Goal: Task Accomplishment & Management: Manage account settings

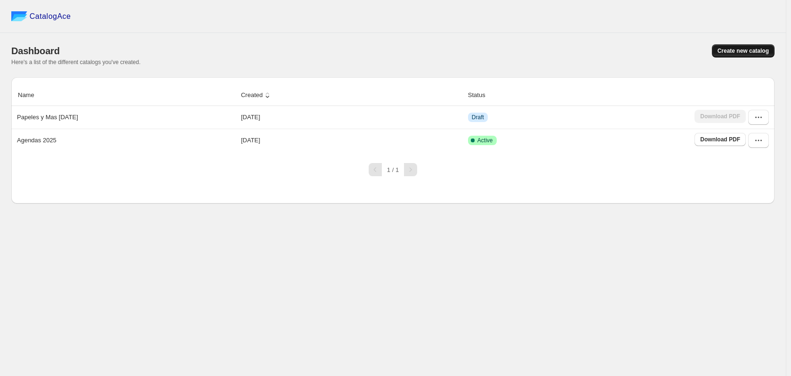
click at [752, 53] on span "Create new catalog" at bounding box center [743, 51] width 51 height 8
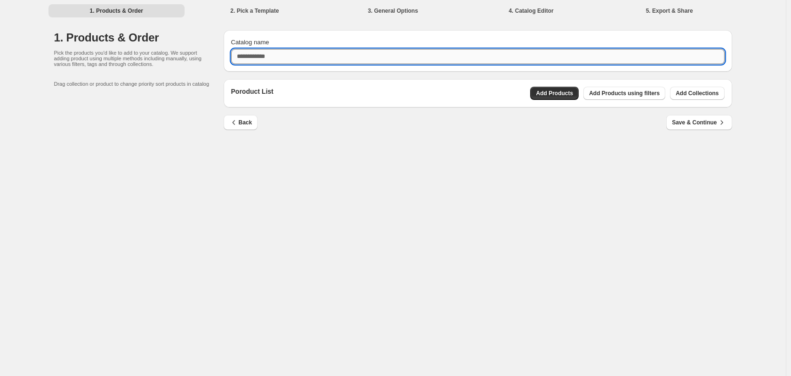
click at [322, 62] on input "Catalog name" at bounding box center [478, 56] width 494 height 15
type input "*"
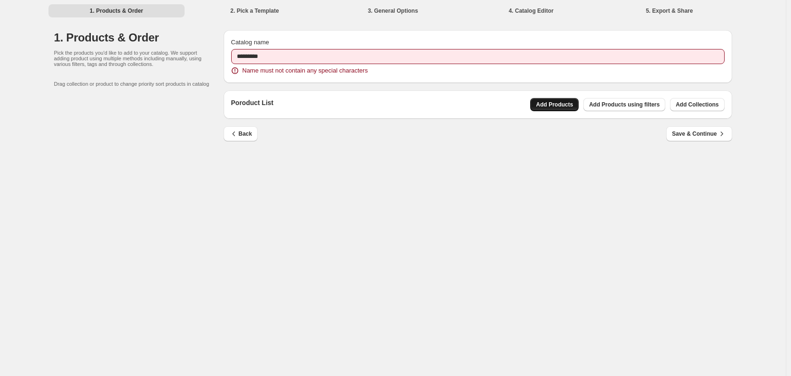
click at [571, 92] on div "Poroduct List Add Products Add Products using filters Add Collections" at bounding box center [478, 104] width 509 height 28
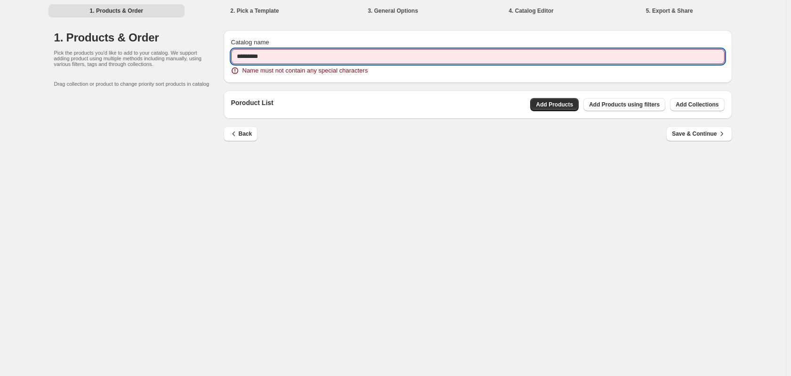
click at [397, 57] on input "*********" at bounding box center [478, 56] width 494 height 15
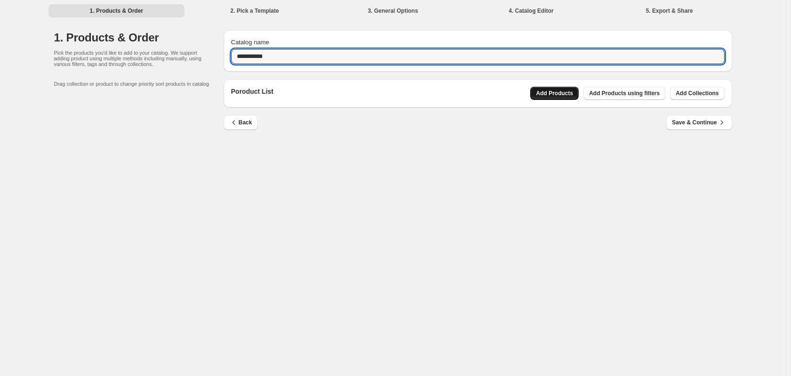
type input "**********"
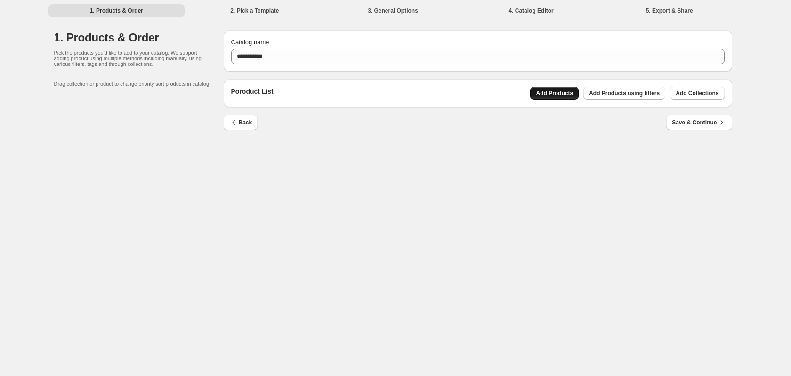
click at [557, 92] on span "Add Products" at bounding box center [554, 93] width 37 height 8
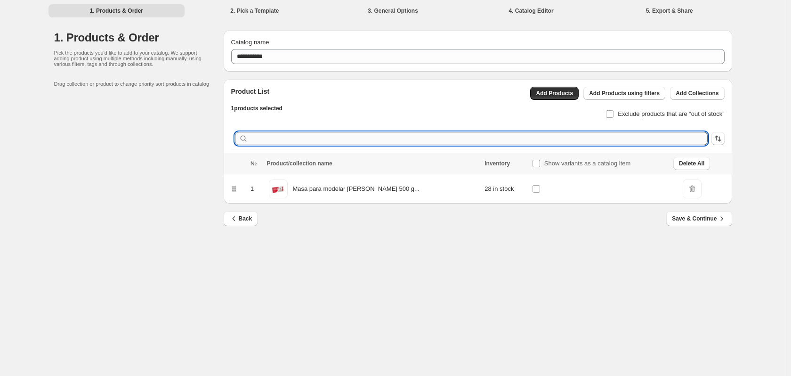
click at [406, 141] on input "text" at bounding box center [479, 138] width 458 height 13
paste input "********"
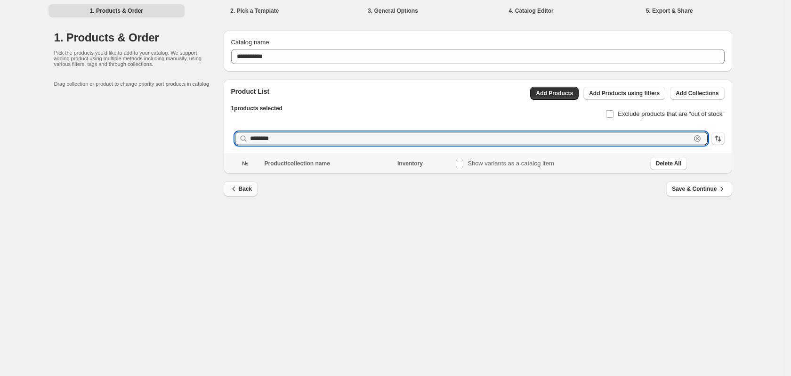
type input "********"
click at [246, 187] on span "Back" at bounding box center [240, 188] width 23 height 9
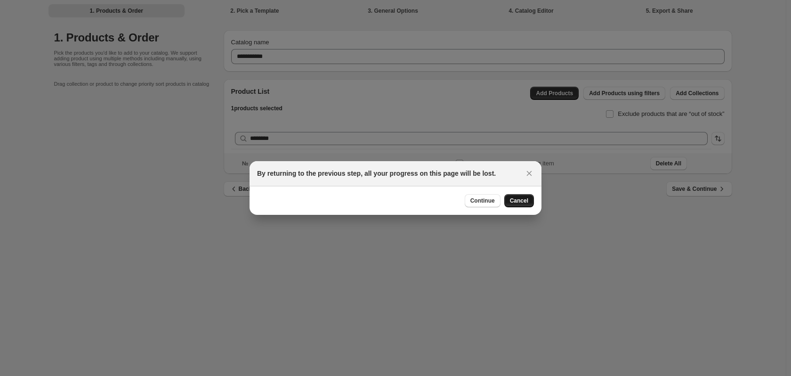
click at [513, 201] on span "Cancel" at bounding box center [519, 201] width 18 height 8
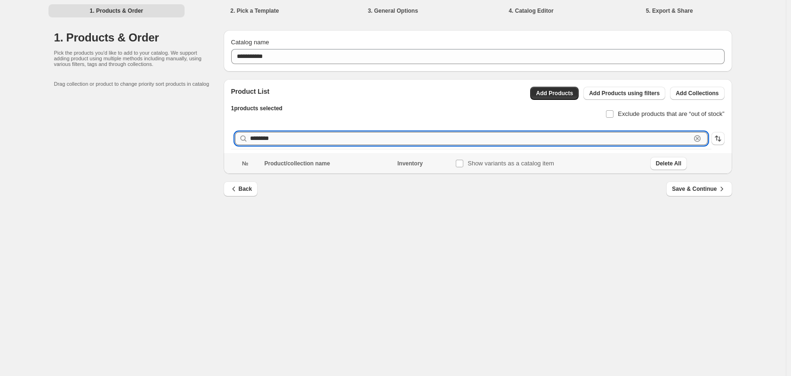
click at [415, 136] on input "********" at bounding box center [470, 138] width 441 height 13
click at [699, 139] on icon "button" at bounding box center [697, 138] width 9 height 9
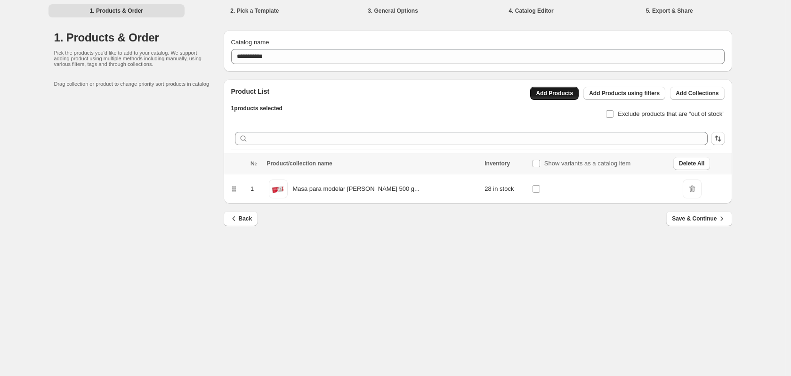
click at [550, 95] on span "Add Products" at bounding box center [554, 93] width 37 height 8
click at [568, 94] on span "Add Products" at bounding box center [554, 93] width 37 height 8
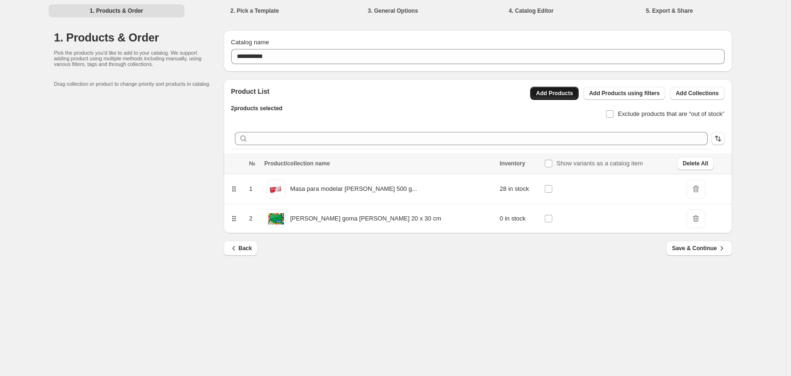
click at [573, 91] on span "Add Products" at bounding box center [554, 93] width 37 height 8
click at [549, 93] on span "Add Products" at bounding box center [554, 93] width 37 height 8
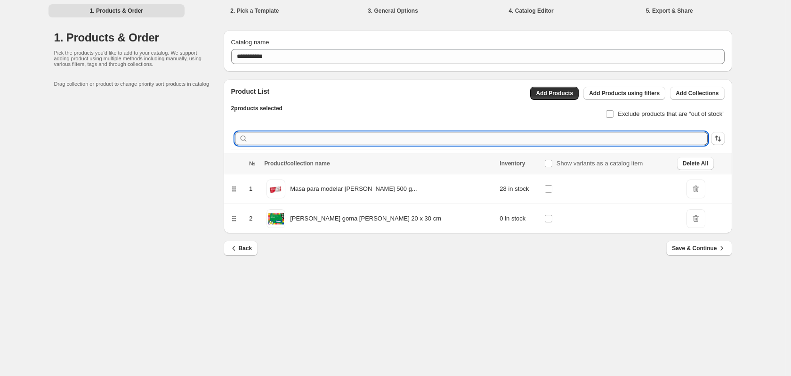
click at [268, 140] on input "text" at bounding box center [479, 138] width 458 height 13
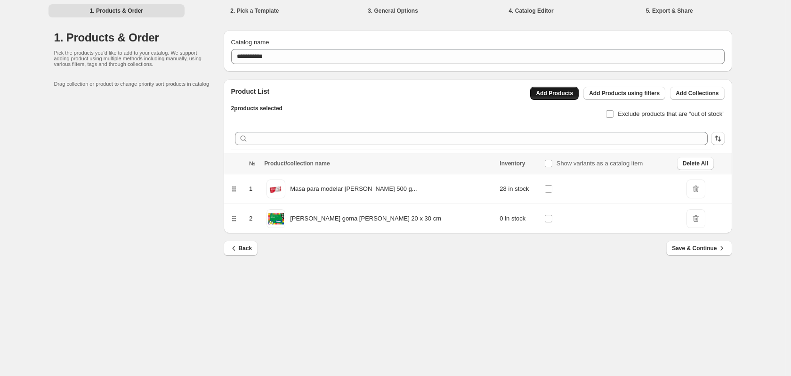
click at [558, 96] on span "Add Products" at bounding box center [554, 93] width 37 height 8
click at [545, 193] on span at bounding box center [549, 189] width 8 height 8
click at [557, 93] on span "Add Products" at bounding box center [554, 93] width 37 height 8
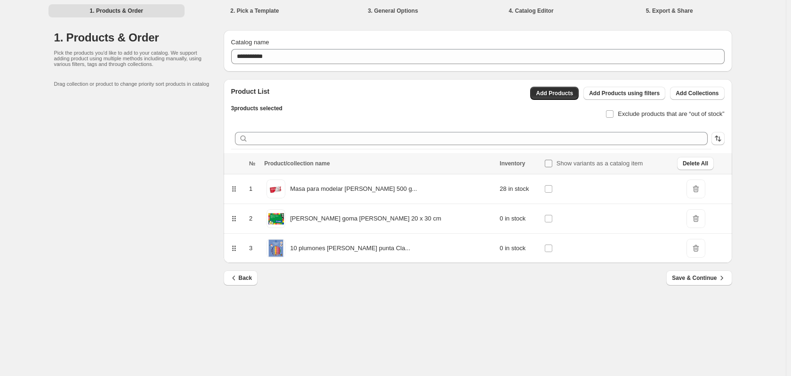
click at [545, 165] on label "Show variants as a catalog item" at bounding box center [594, 163] width 99 height 13
click at [692, 275] on span "Save & Continue" at bounding box center [699, 277] width 54 height 9
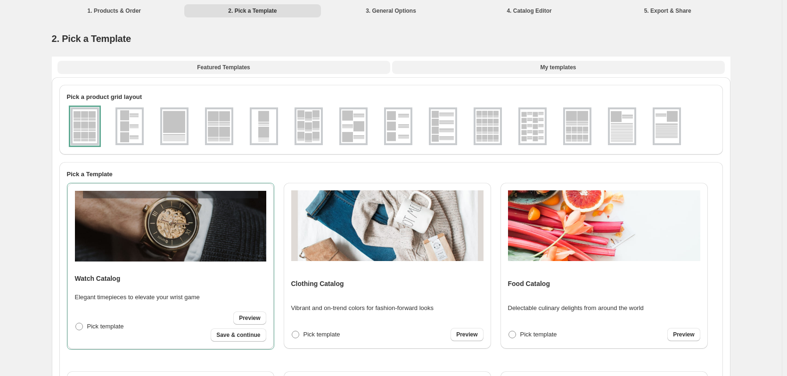
click at [570, 68] on span "My templates" at bounding box center [558, 68] width 36 height 8
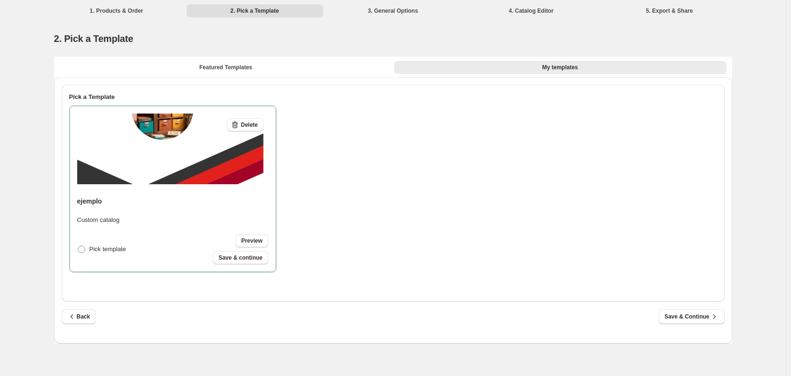
click at [204, 159] on img at bounding box center [172, 149] width 191 height 71
click at [208, 170] on img at bounding box center [172, 149] width 191 height 71
click at [259, 257] on span "Save & continue" at bounding box center [241, 258] width 44 height 8
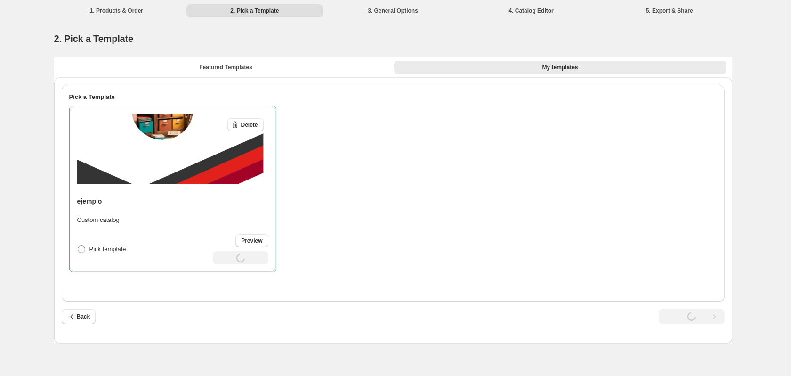
select select "**********"
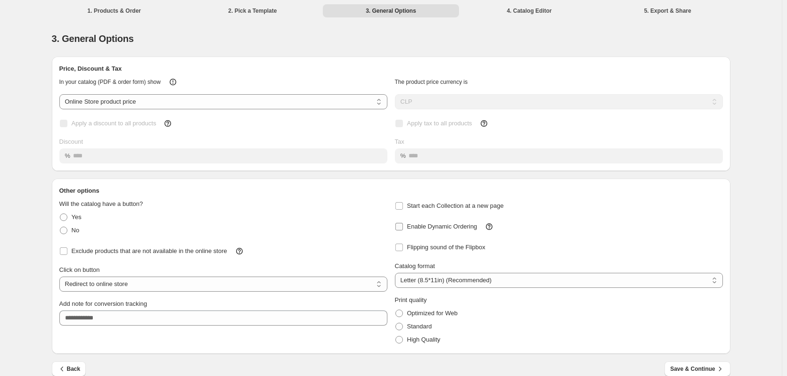
click at [445, 228] on span "Enable Dynamic Ordering" at bounding box center [442, 226] width 70 height 7
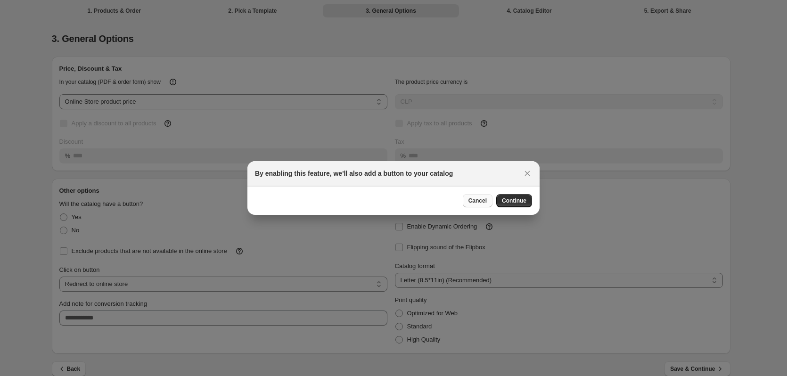
click at [469, 201] on button "Cancel" at bounding box center [478, 200] width 30 height 13
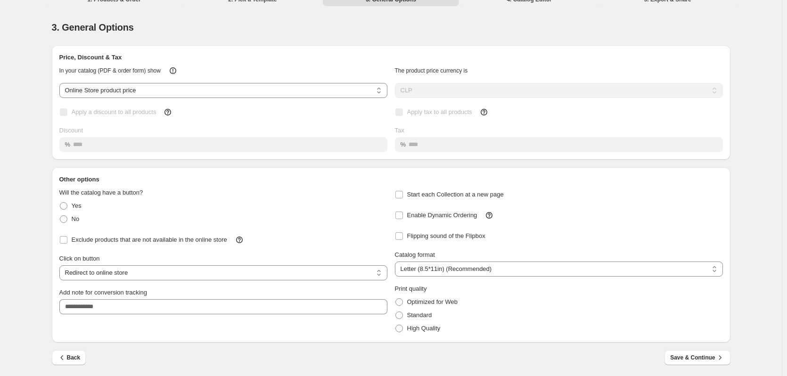
scroll to position [13, 0]
click at [701, 358] on span "Save & Continue" at bounding box center [697, 355] width 54 height 9
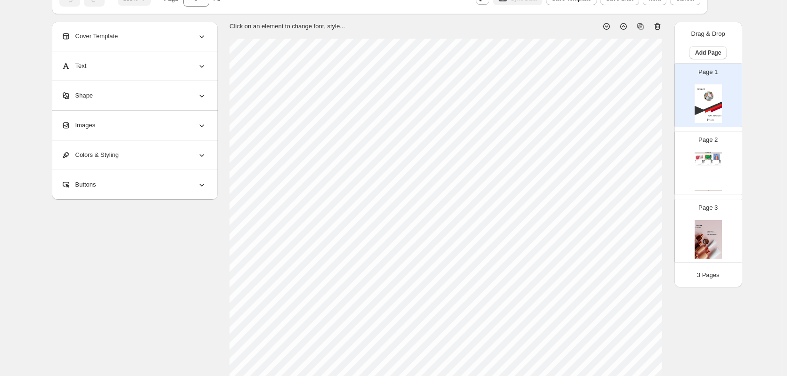
scroll to position [0, 0]
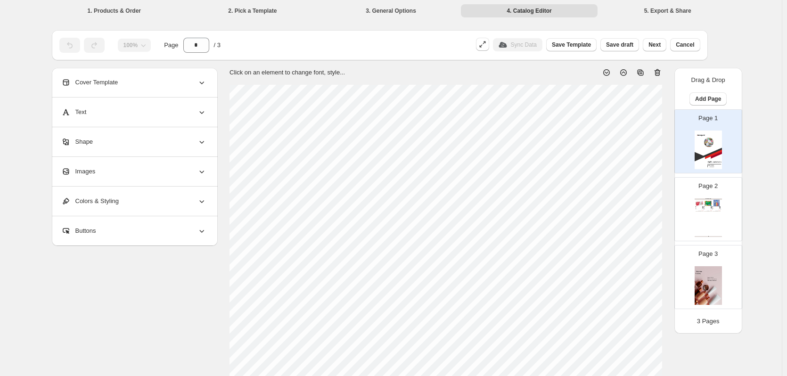
click at [720, 211] on div "BUY NOW" at bounding box center [716, 211] width 8 height 1
type input "*"
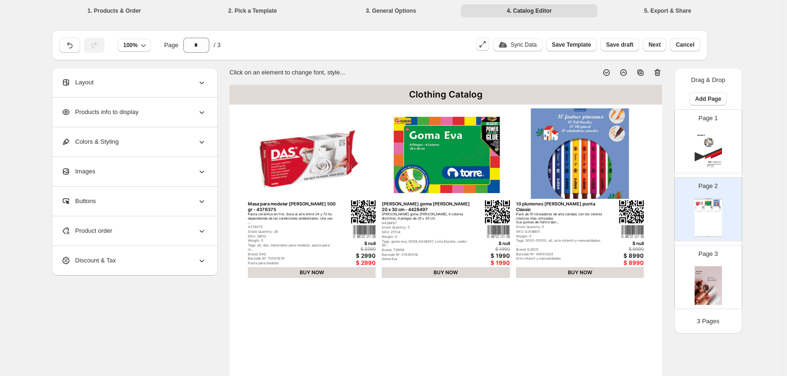
click at [301, 204] on div "Masa para modelar [PERSON_NAME] 500 gr - 4378375" at bounding box center [292, 206] width 88 height 11
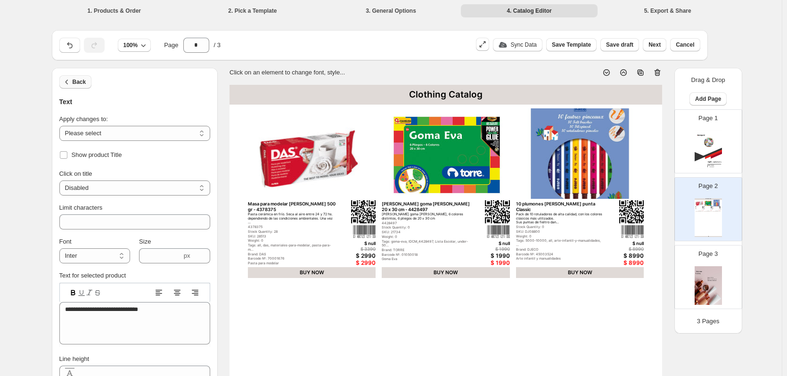
click at [74, 83] on button "Back" at bounding box center [75, 81] width 33 height 13
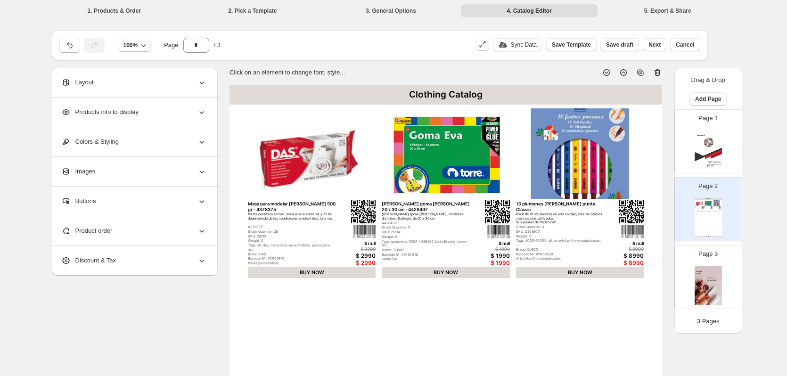
click at [77, 110] on span "Products info to display" at bounding box center [99, 111] width 77 height 9
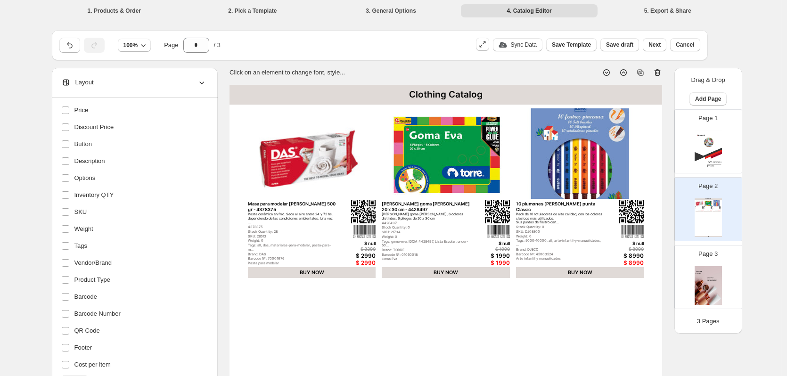
click at [425, 93] on div "Clothing Catalog" at bounding box center [445, 95] width 432 height 20
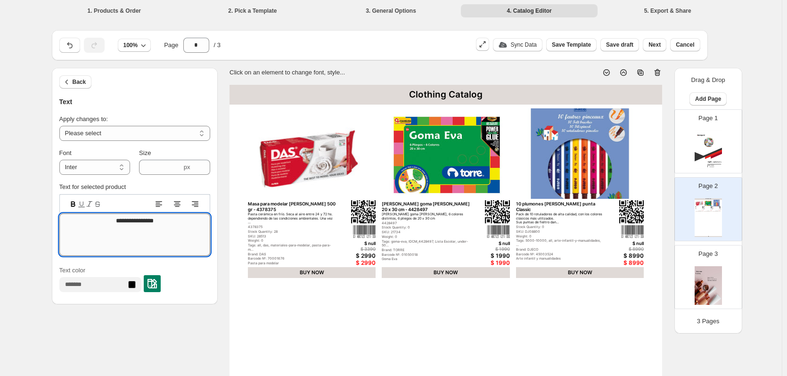
drag, startPoint x: 159, startPoint y: 225, endPoint x: 114, endPoint y: 227, distance: 45.3
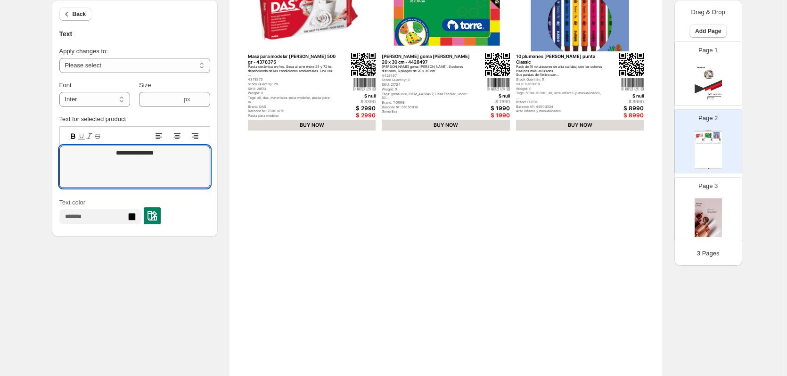
scroll to position [94, 0]
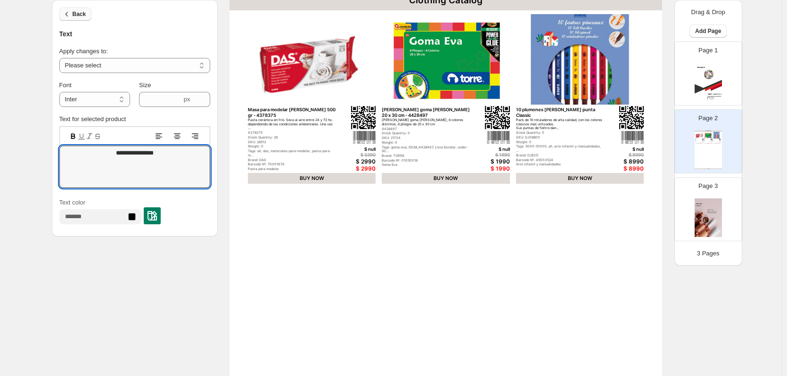
click at [69, 16] on icon "button" at bounding box center [66, 13] width 9 height 9
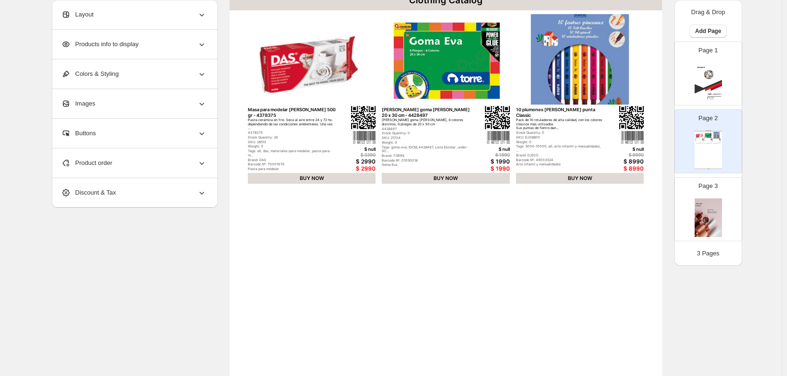
click at [108, 46] on span "Products info to display" at bounding box center [99, 44] width 77 height 9
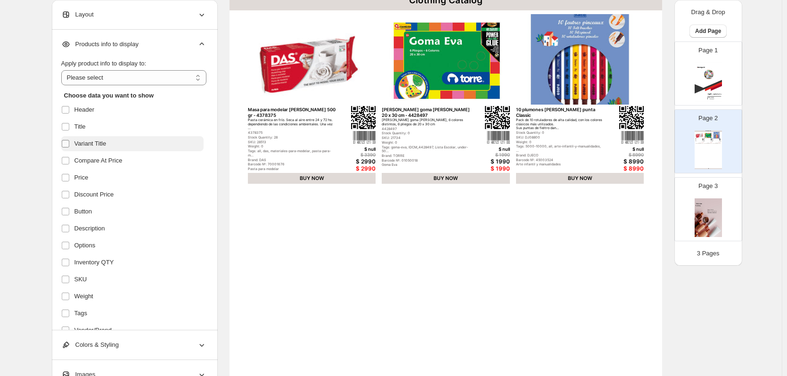
click at [73, 145] on label at bounding box center [67, 144] width 12 height 12
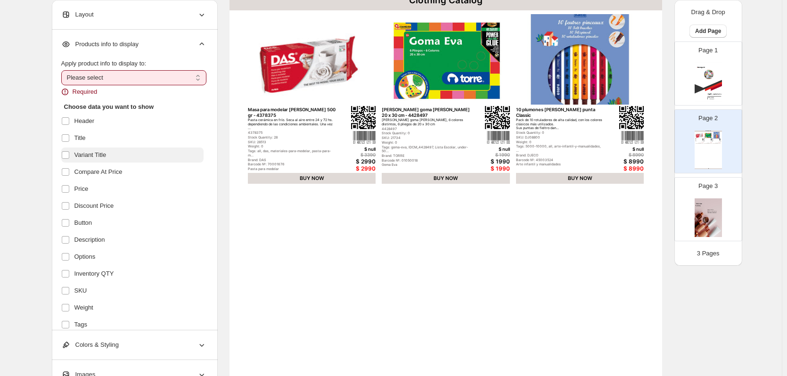
click at [77, 157] on span "Variant Title" at bounding box center [90, 154] width 32 height 9
click at [115, 82] on select "**********" at bounding box center [133, 77] width 145 height 15
select select "*********"
click at [63, 70] on select "**********" at bounding box center [133, 77] width 145 height 15
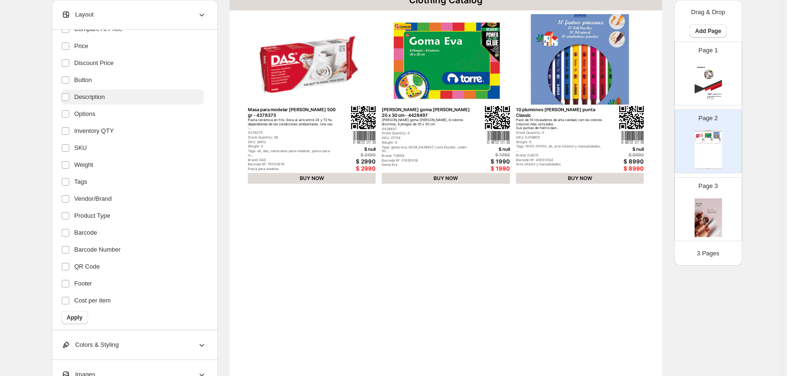
scroll to position [135, 0]
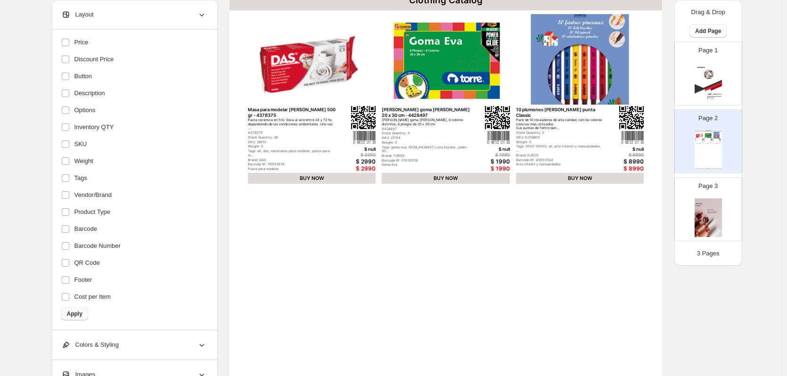
click at [78, 314] on span "Apply" at bounding box center [75, 314] width 16 height 8
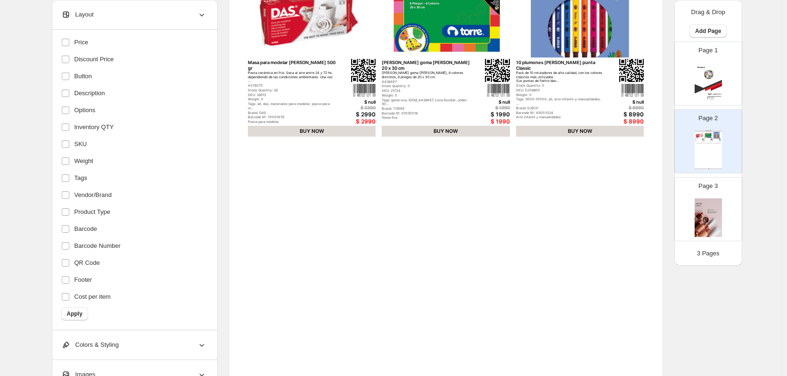
scroll to position [0, 0]
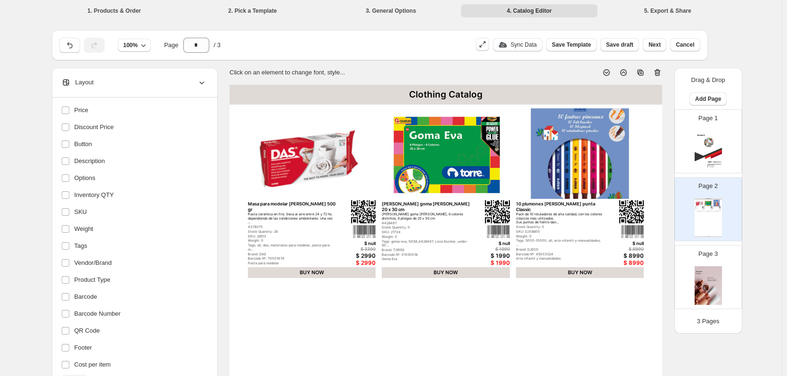
click at [269, 239] on div "Weight: 0" at bounding box center [292, 241] width 88 height 4
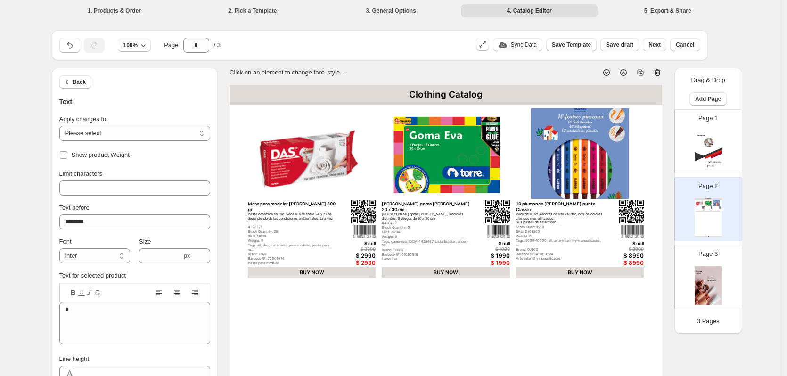
click at [275, 244] on div "Tags: all, das, materiales-para-modelar, pasta-para-m..." at bounding box center [292, 248] width 88 height 8
type input "*****"
type textarea "**********"
click at [84, 84] on span "Back" at bounding box center [80, 82] width 14 height 8
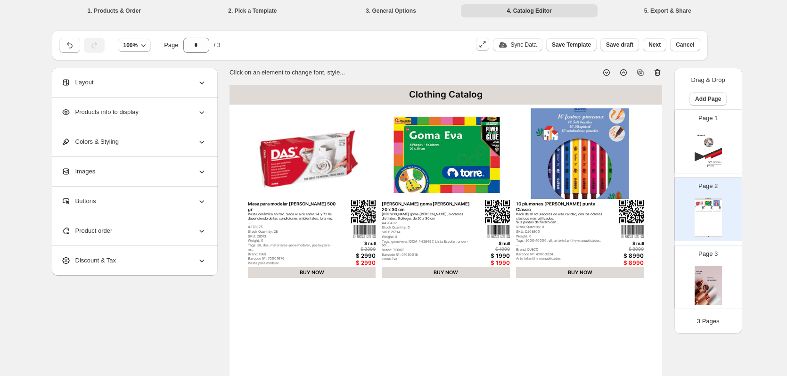
click at [124, 83] on div "Layout" at bounding box center [133, 82] width 145 height 29
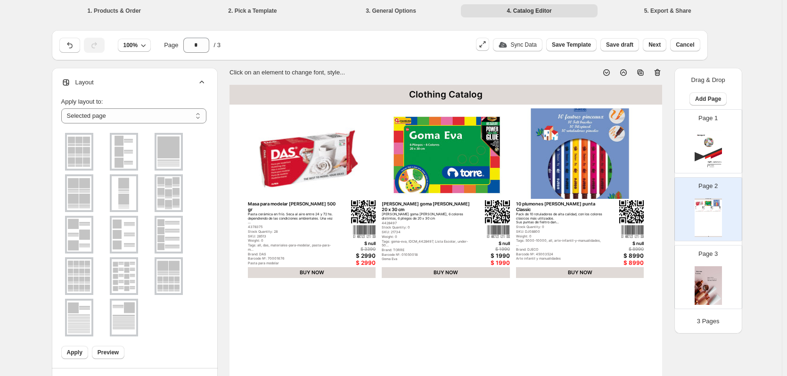
click at [81, 272] on img at bounding box center [79, 276] width 24 height 34
click at [68, 356] on button "Apply" at bounding box center [74, 352] width 27 height 13
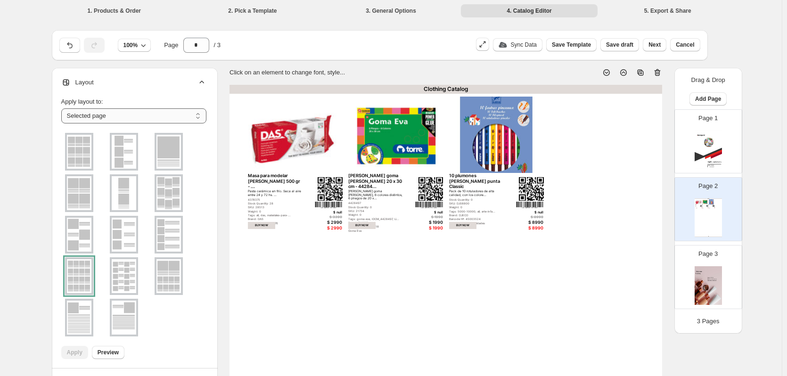
click at [114, 122] on select "**********" at bounding box center [133, 115] width 145 height 15
click at [82, 81] on span "Layout" at bounding box center [77, 82] width 33 height 9
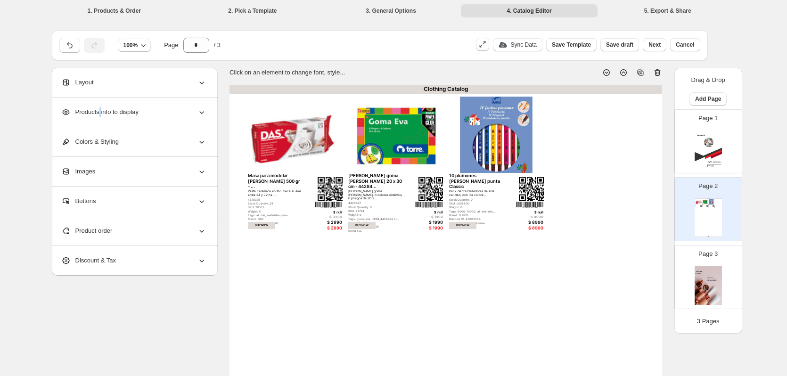
click at [102, 114] on span "Products info to display" at bounding box center [99, 111] width 77 height 9
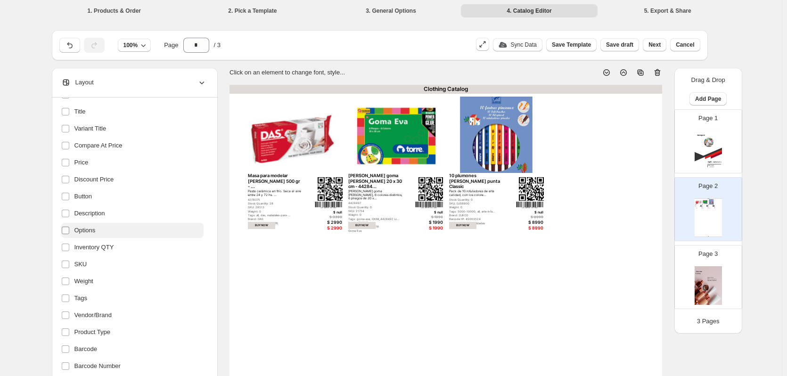
scroll to position [106, 0]
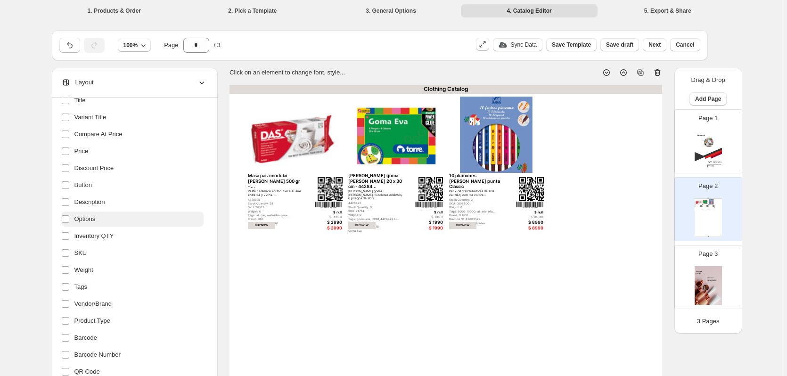
click at [80, 220] on span "Options" at bounding box center [84, 218] width 21 height 9
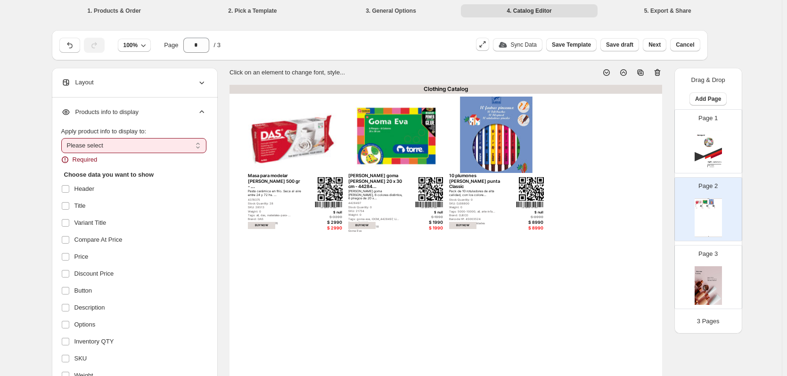
click at [163, 143] on select "**********" at bounding box center [133, 145] width 145 height 15
click at [136, 146] on select "**********" at bounding box center [133, 145] width 145 height 15
select select "*********"
click at [63, 138] on select "**********" at bounding box center [133, 145] width 145 height 15
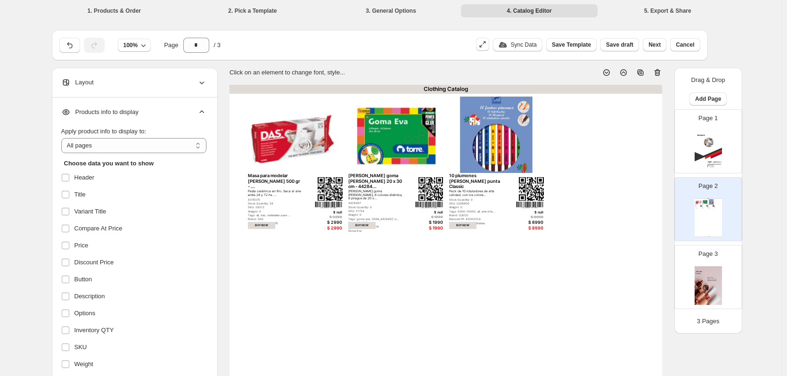
click at [89, 81] on span "Layout" at bounding box center [77, 82] width 33 height 9
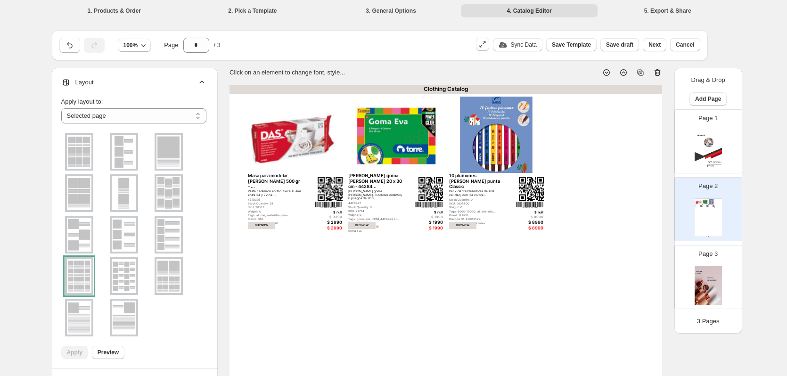
click at [88, 158] on img at bounding box center [79, 152] width 24 height 34
click at [79, 354] on span "Apply" at bounding box center [75, 353] width 16 height 8
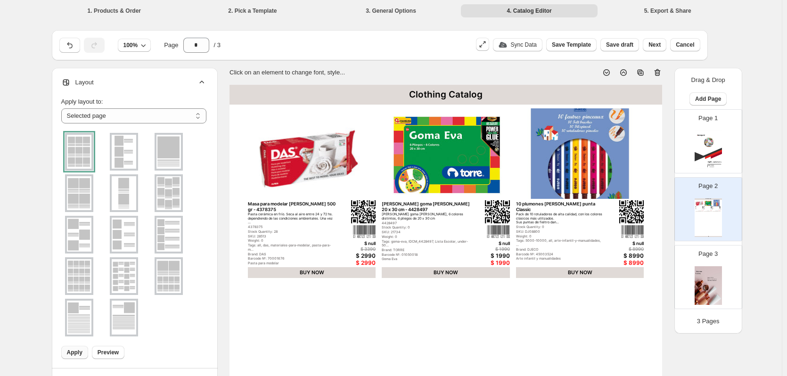
click at [202, 81] on icon at bounding box center [201, 82] width 9 height 9
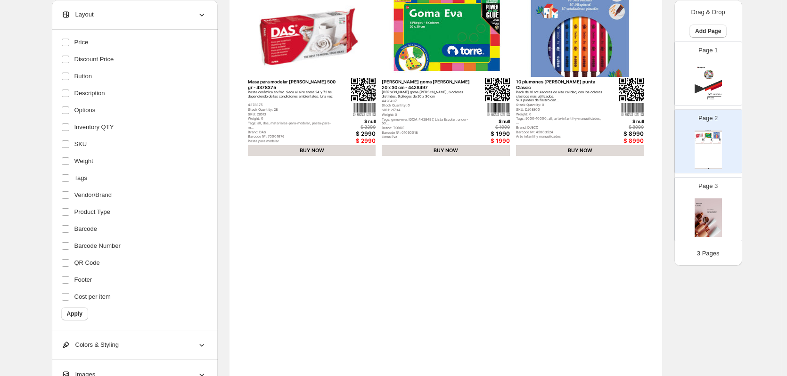
scroll to position [236, 0]
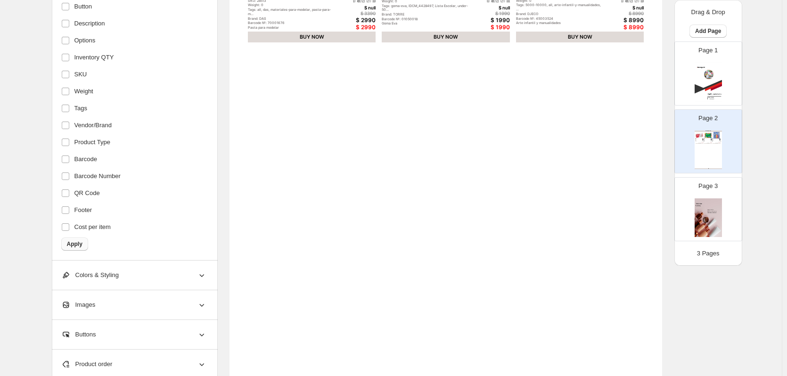
click at [78, 242] on span "Apply" at bounding box center [75, 244] width 16 height 8
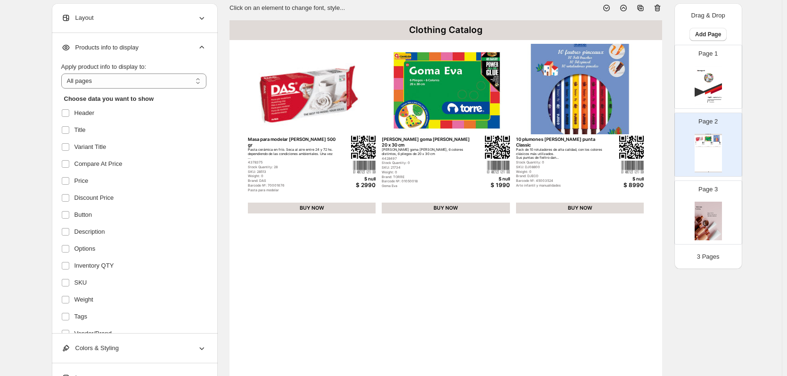
scroll to position [0, 0]
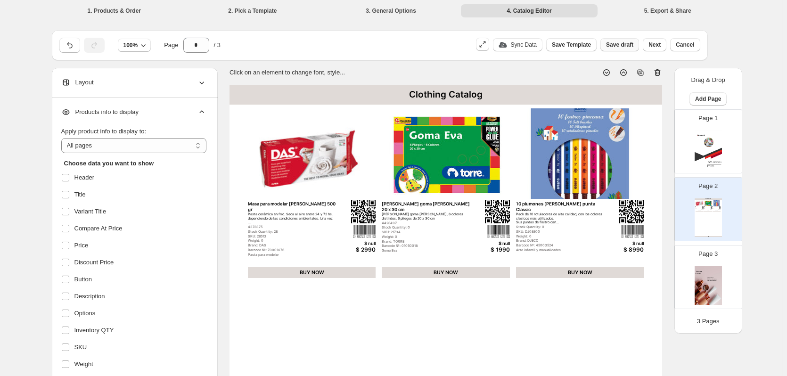
click at [637, 45] on button "Save draft" at bounding box center [619, 44] width 39 height 13
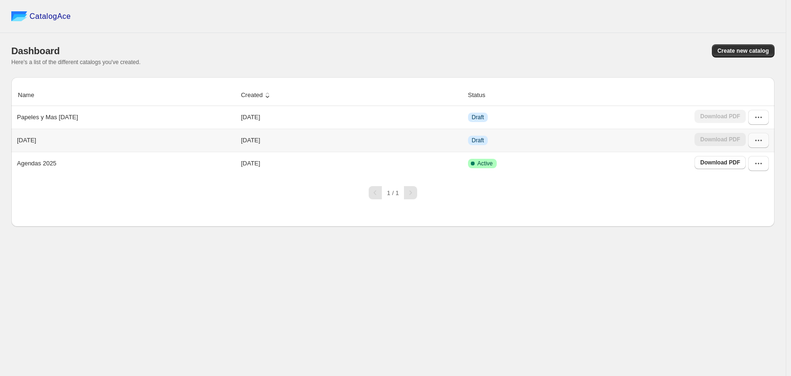
click at [755, 141] on icon "button" at bounding box center [758, 140] width 9 height 9
click at [751, 221] on span "Edit" at bounding box center [758, 225] width 48 height 9
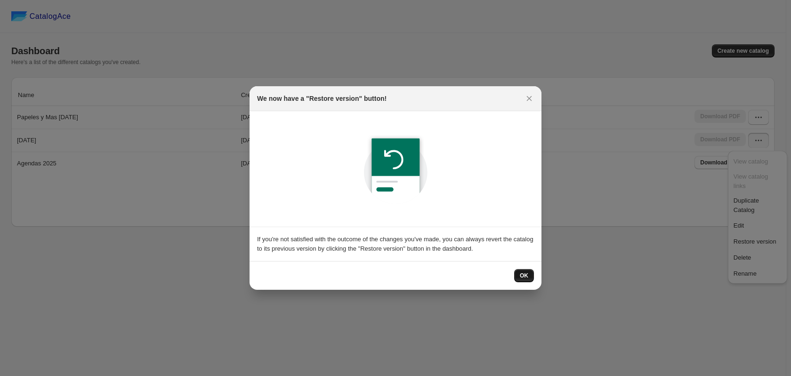
click at [523, 276] on span "OK" at bounding box center [524, 276] width 8 height 8
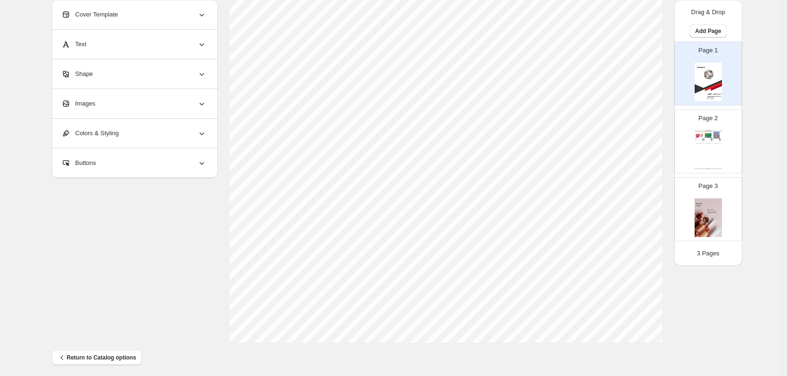
scroll to position [307, 0]
click at [716, 151] on div "Clothing Catalog Masa para modelar blanca 500 gr Pasta cerámica en frío. Seca a…" at bounding box center [707, 149] width 27 height 39
type input "*"
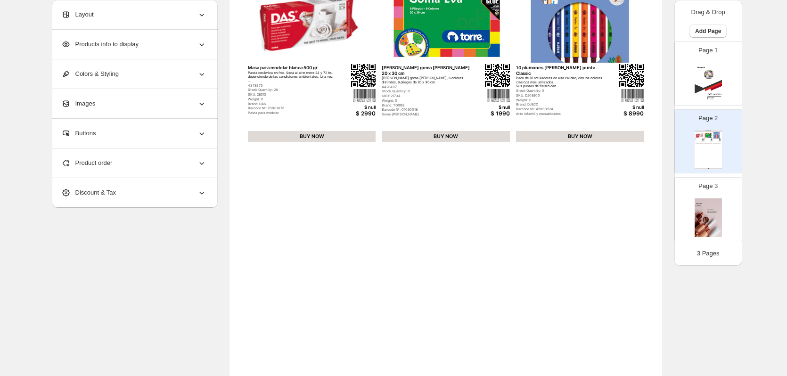
scroll to position [0, 0]
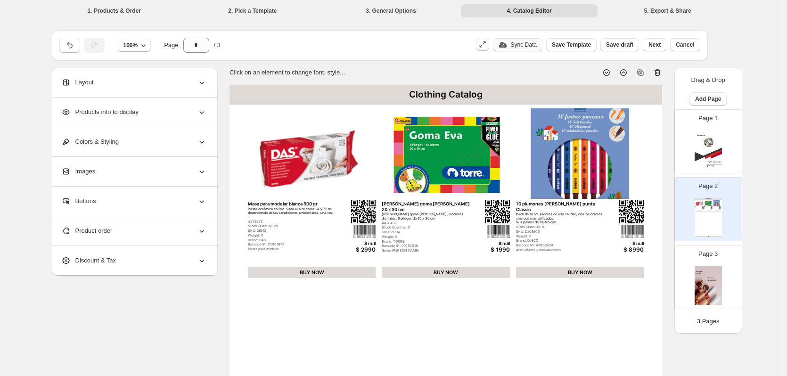
click at [507, 43] on img "button" at bounding box center [502, 45] width 8 height 6
click at [529, 45] on p "Sync Data" at bounding box center [524, 45] width 26 height 8
click at [529, 45] on div "Sync Data" at bounding box center [523, 44] width 37 height 13
click at [529, 45] on p "Sync Data" at bounding box center [524, 45] width 26 height 8
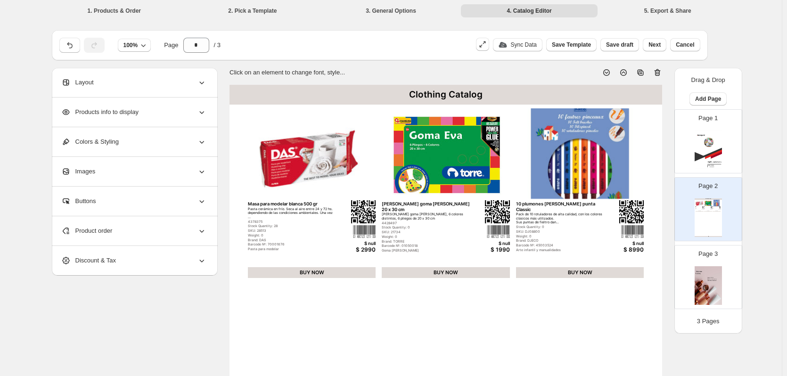
click at [178, 256] on div "Discount & Tax" at bounding box center [133, 260] width 145 height 29
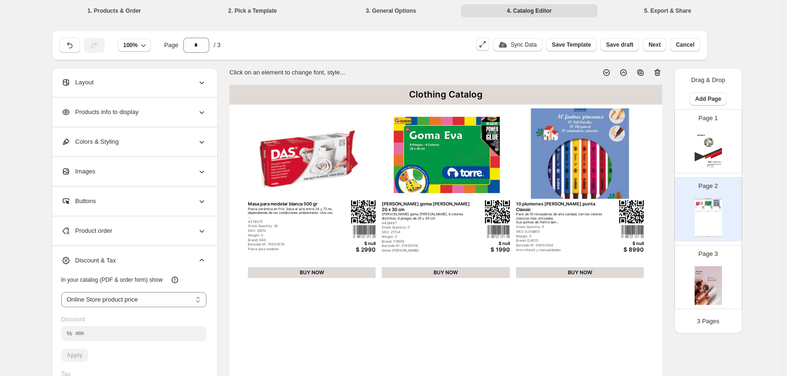
click at [178, 256] on div "Discount & Tax" at bounding box center [133, 260] width 145 height 29
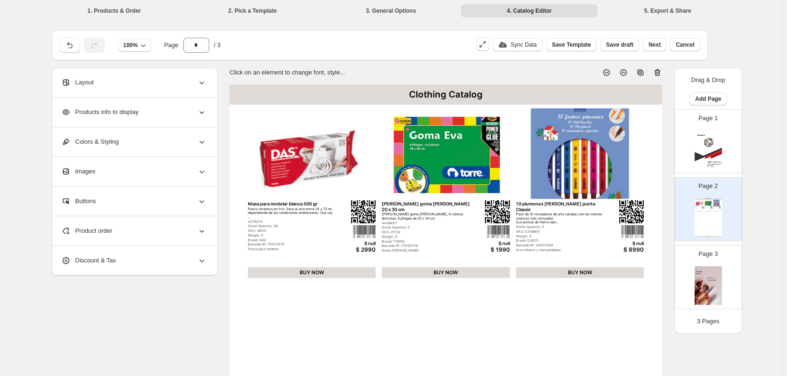
click at [134, 87] on div "Layout" at bounding box center [133, 82] width 145 height 29
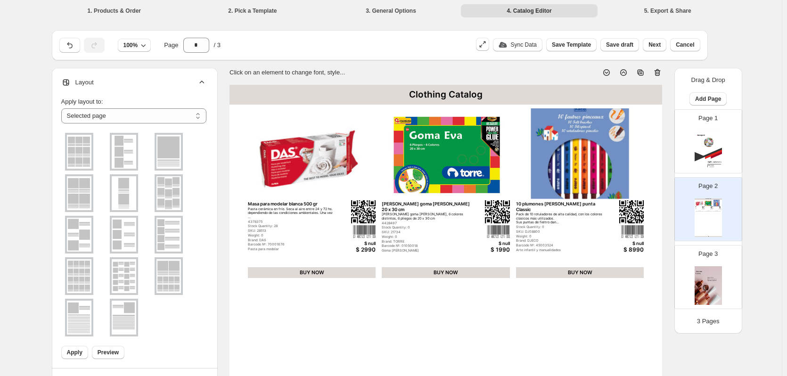
click at [134, 87] on div "Layout" at bounding box center [133, 82] width 145 height 29
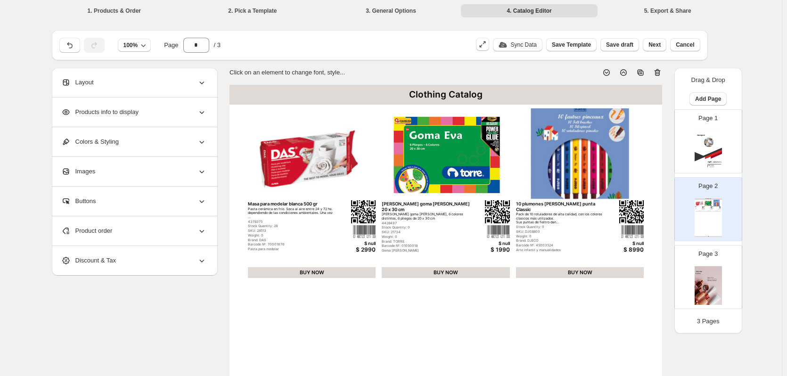
click at [123, 116] on span "Products info to display" at bounding box center [99, 111] width 77 height 9
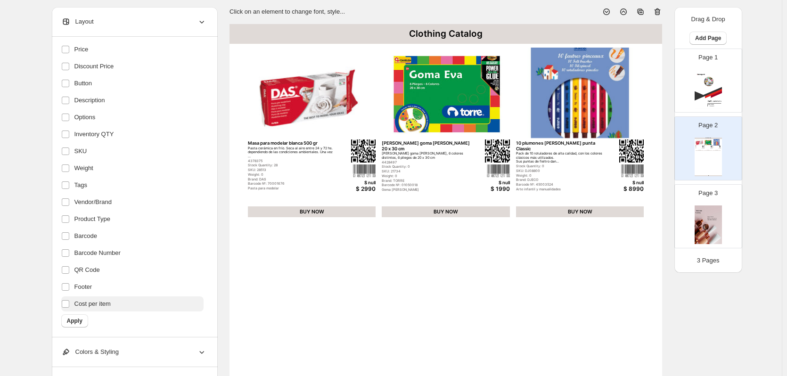
scroll to position [141, 0]
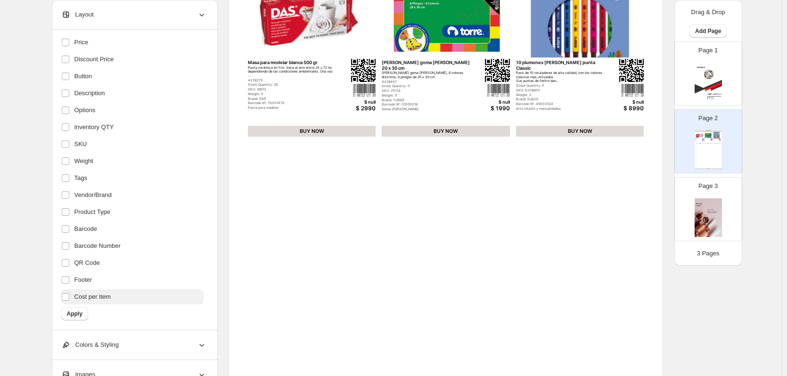
click at [109, 300] on span "Cost per item" at bounding box center [92, 296] width 36 height 9
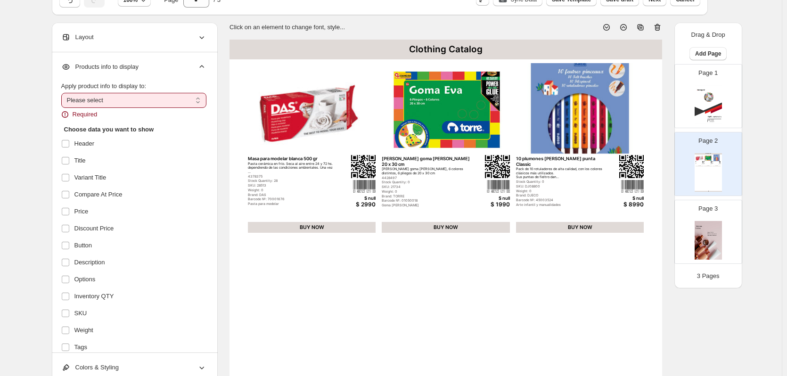
scroll to position [0, 0]
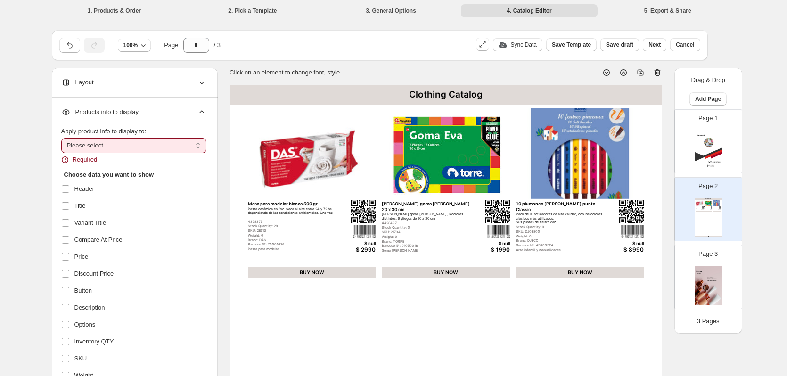
click at [127, 145] on select "**********" at bounding box center [133, 145] width 145 height 15
select select "*********"
click at [63, 138] on select "**********" at bounding box center [133, 145] width 145 height 15
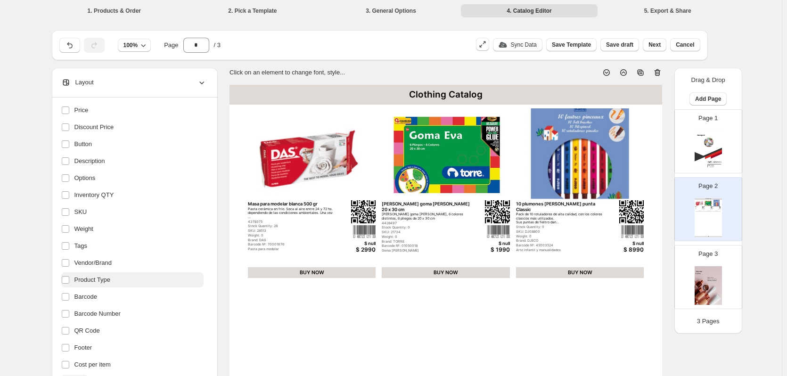
scroll to position [283, 0]
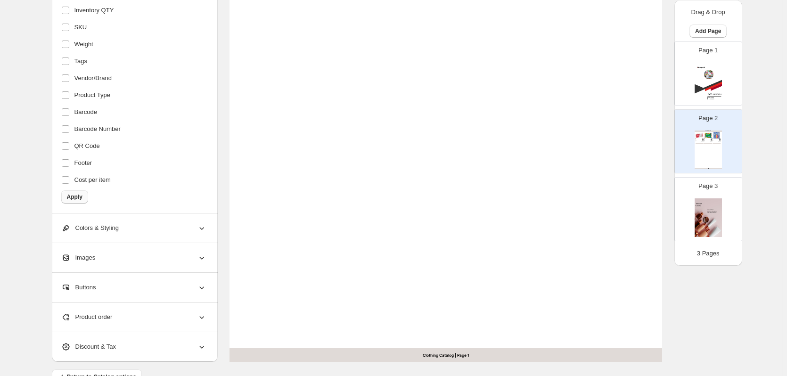
click at [77, 198] on span "Apply" at bounding box center [75, 197] width 16 height 8
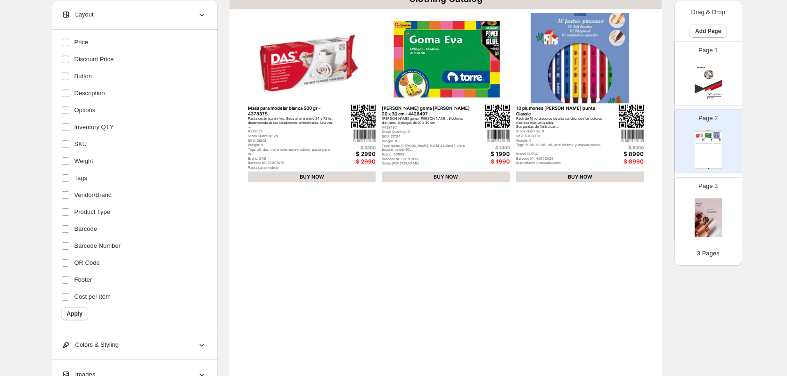
scroll to position [47, 0]
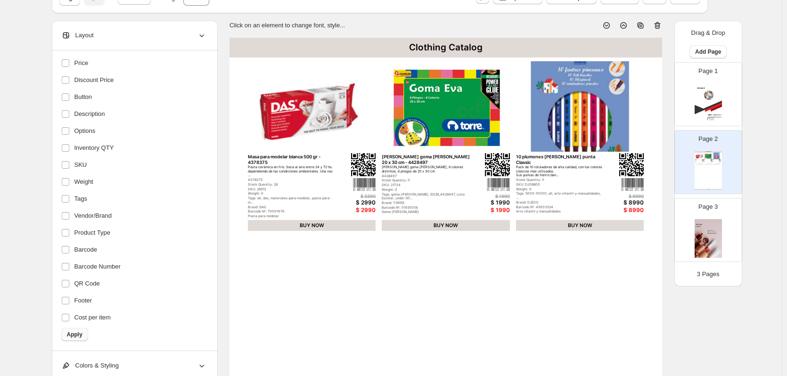
click at [64, 337] on button "Apply" at bounding box center [74, 334] width 27 height 13
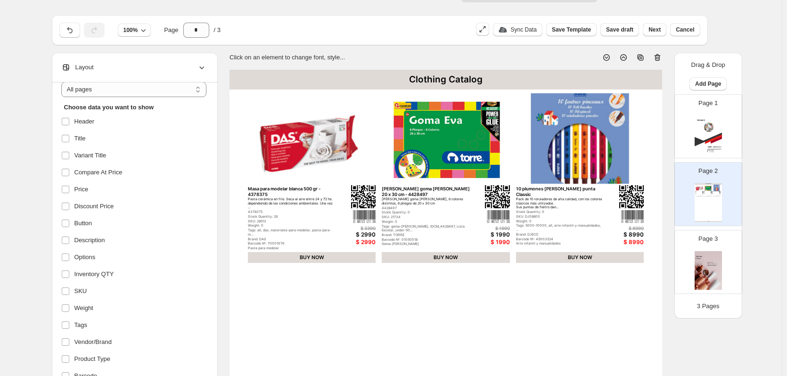
scroll to position [0, 0]
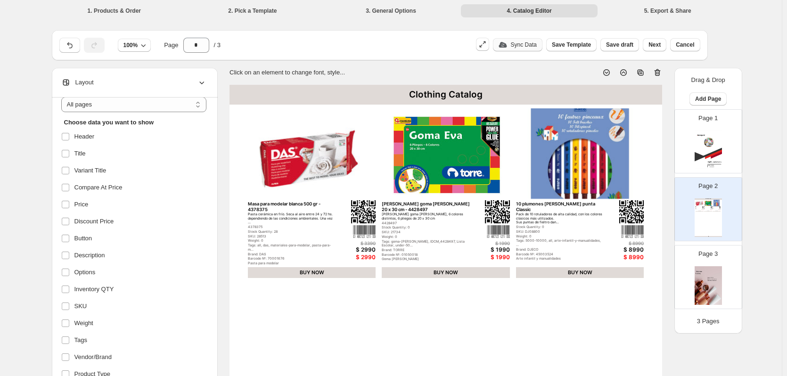
click at [531, 43] on p "Sync Data" at bounding box center [524, 45] width 26 height 8
click at [67, 191] on span at bounding box center [65, 187] width 8 height 8
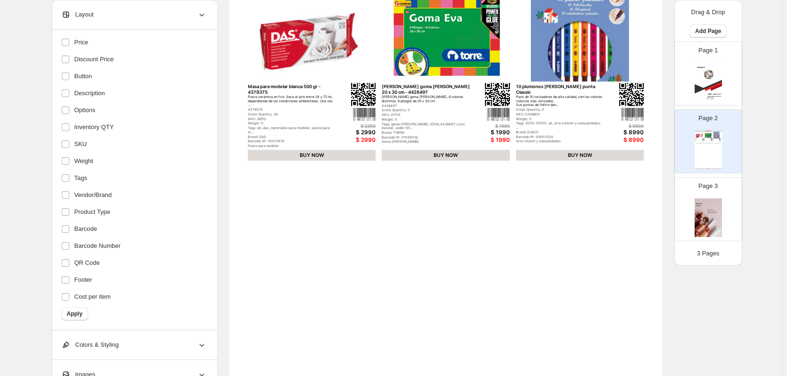
scroll to position [236, 0]
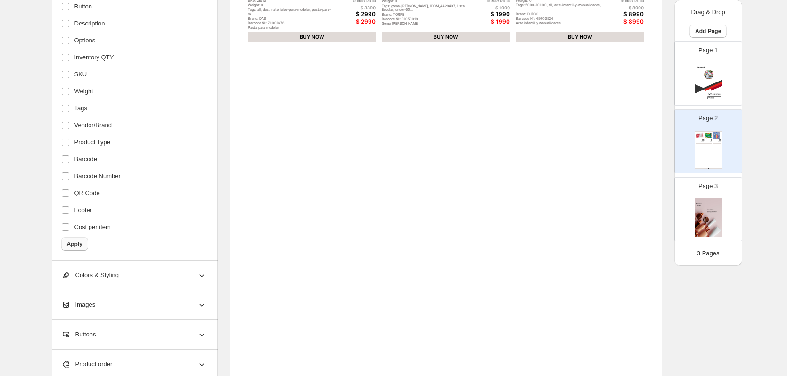
click at [82, 246] on span "Apply" at bounding box center [75, 244] width 16 height 8
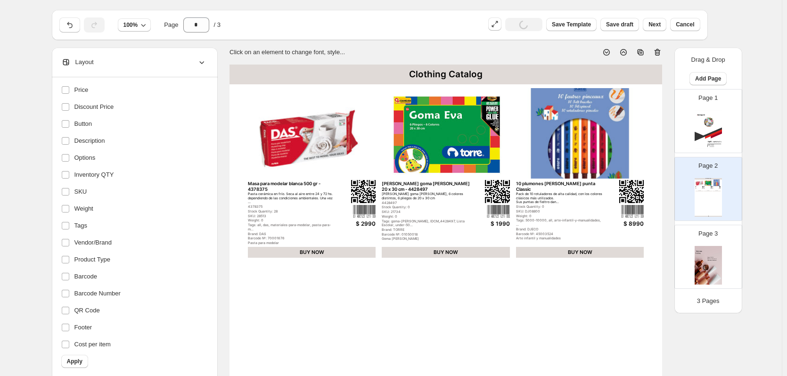
scroll to position [0, 0]
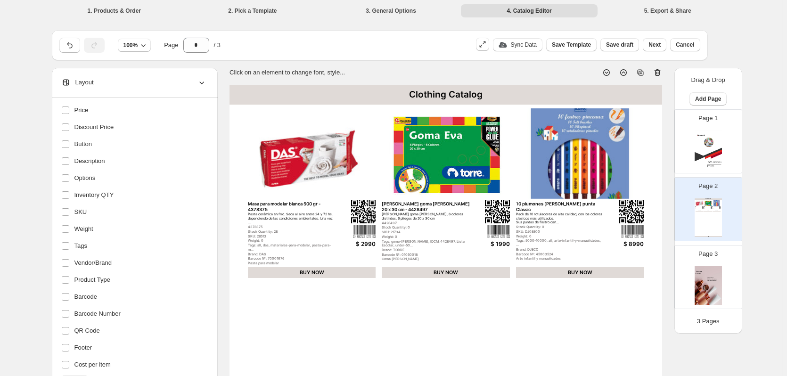
click at [627, 42] on span "Save draft" at bounding box center [619, 45] width 27 height 8
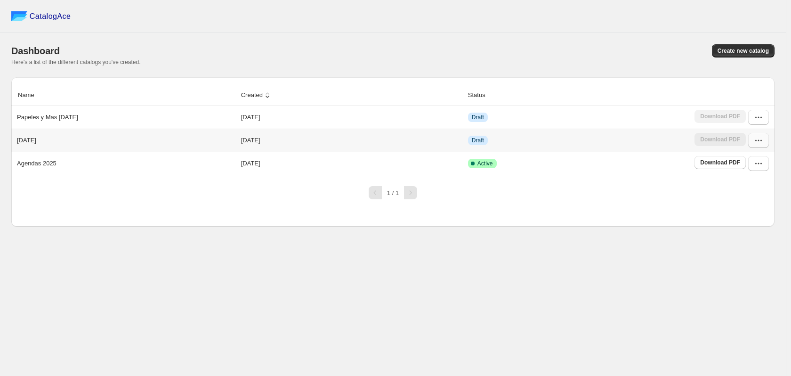
click at [761, 140] on icon "button" at bounding box center [758, 140] width 9 height 9
click at [740, 222] on span "Edit" at bounding box center [739, 225] width 10 height 7
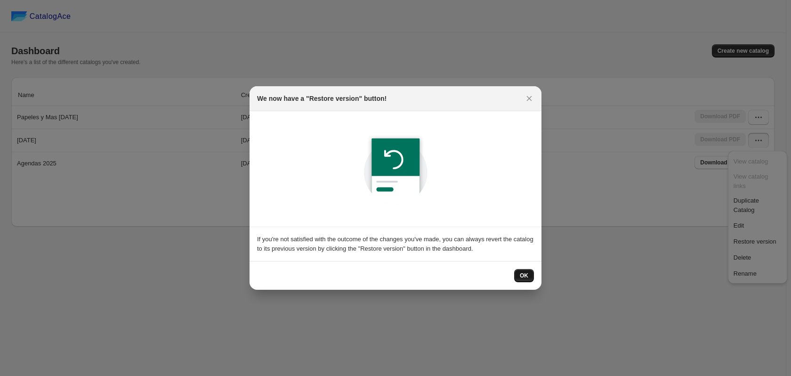
click at [518, 273] on button "OK" at bounding box center [524, 275] width 20 height 13
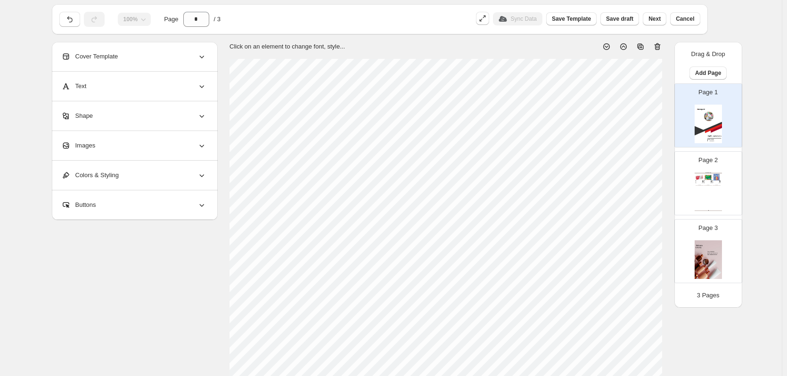
scroll to position [47, 0]
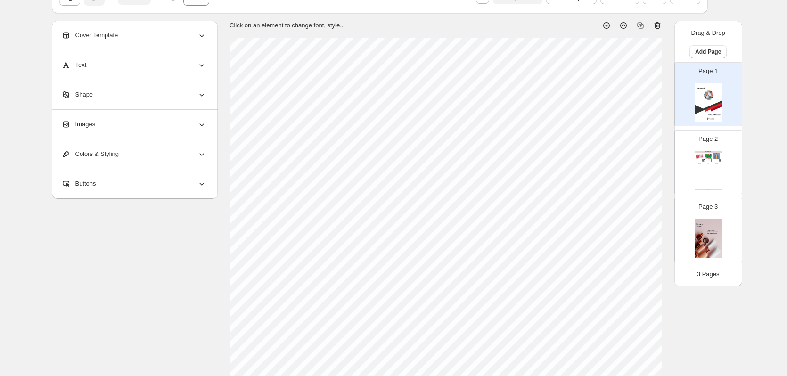
click at [709, 165] on div "Clothing Catalog 10 plumones de doble punta Classic ﻿Pack de 10 rotuladores de …" at bounding box center [707, 170] width 27 height 39
type input "*"
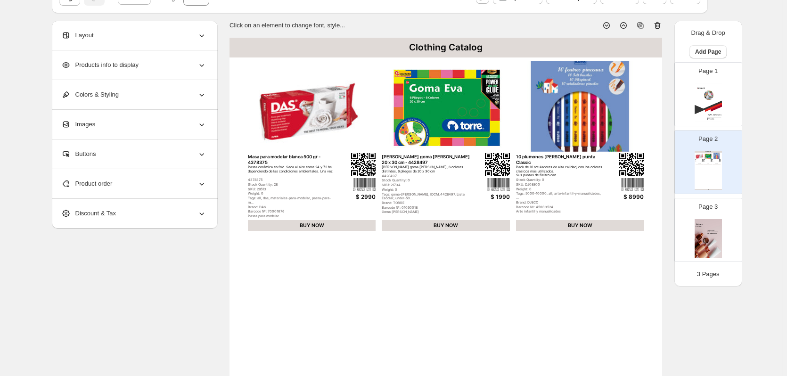
click at [709, 165] on div "Clothing Catalog 10 plumones de doble punta Classic ﻿Pack de 10 rotuladores de …" at bounding box center [707, 170] width 27 height 39
drag, startPoint x: 709, startPoint y: 165, endPoint x: 452, endPoint y: 291, distance: 286.1
click at [452, 291] on div "Clothing Catalog 10 plumones de doble punta Classic ﻿Pack de 10 rotuladores de …" at bounding box center [445, 318] width 432 height 560
click at [133, 188] on div "Product order" at bounding box center [133, 183] width 145 height 29
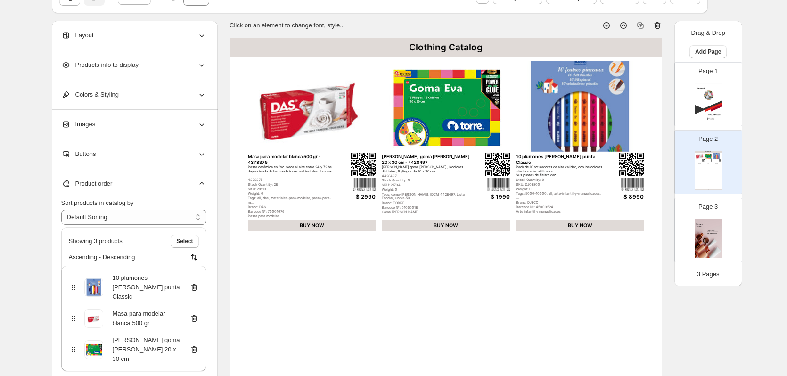
click at [133, 188] on div "Product order" at bounding box center [133, 183] width 145 height 29
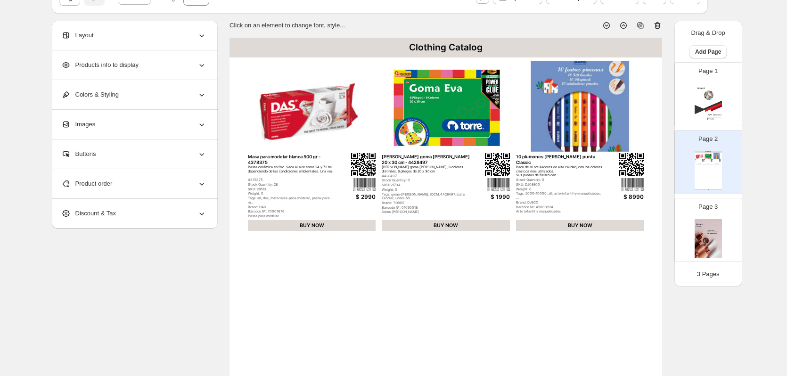
click at [123, 211] on div "Discount & Tax" at bounding box center [133, 213] width 145 height 29
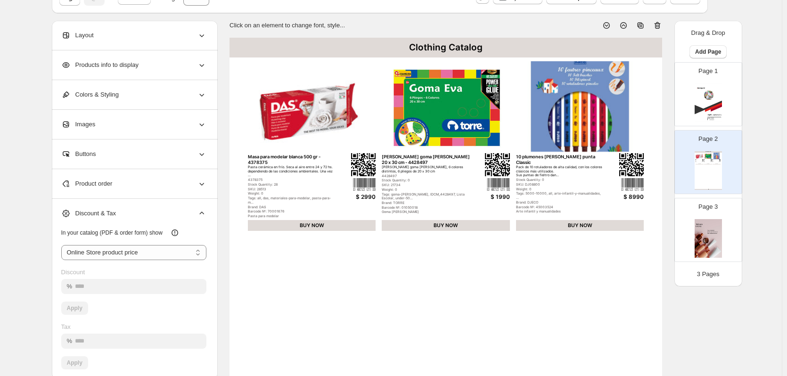
click at [123, 211] on div "Discount & Tax" at bounding box center [133, 213] width 145 height 29
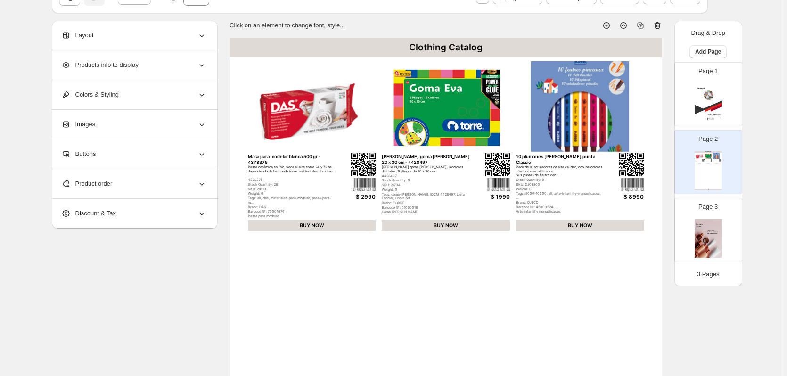
click at [162, 128] on div "Images" at bounding box center [133, 124] width 145 height 29
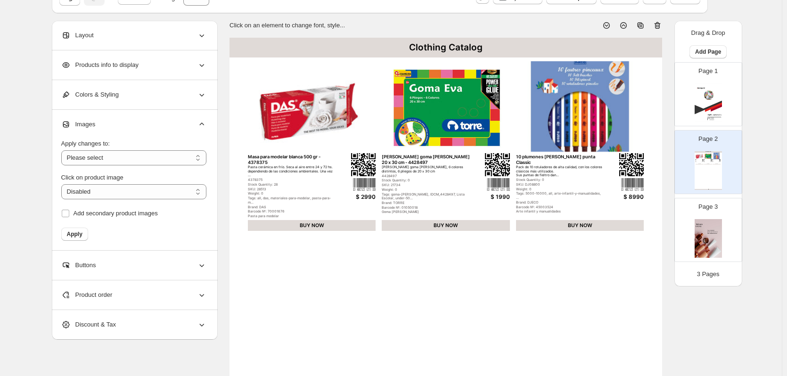
click at [162, 128] on div "Images" at bounding box center [133, 124] width 145 height 29
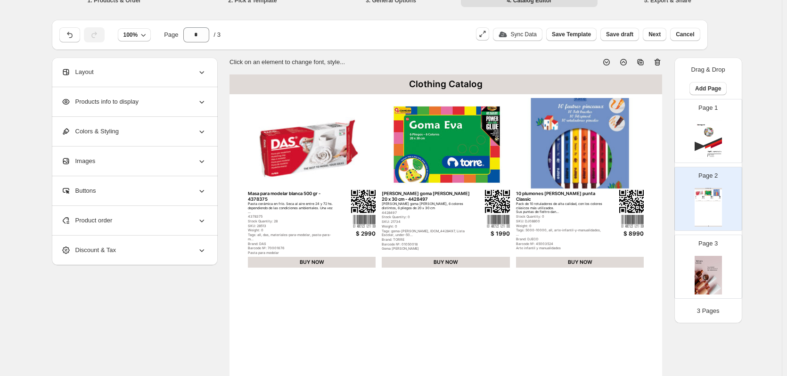
scroll to position [0, 0]
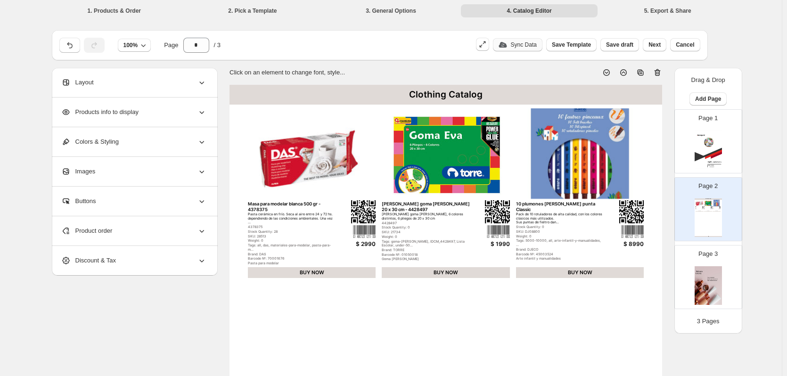
click at [520, 42] on p "Sync Data" at bounding box center [524, 45] width 26 height 8
click at [656, 45] on span "Next" at bounding box center [654, 45] width 12 height 8
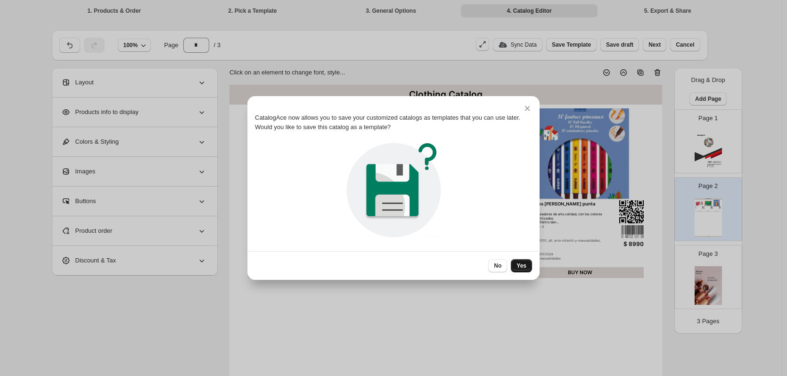
click at [526, 270] on button "Yes" at bounding box center [521, 265] width 21 height 13
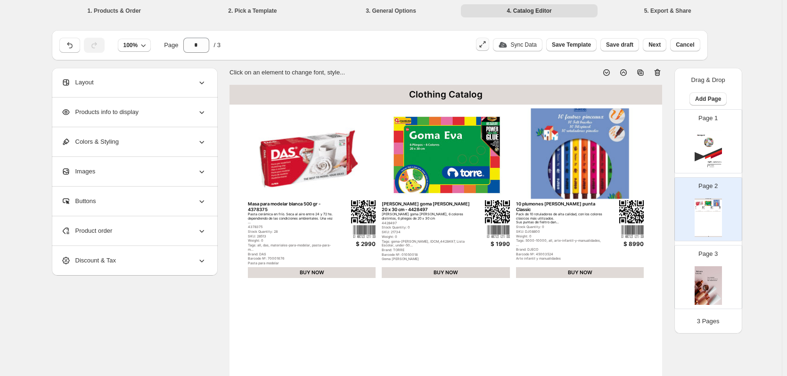
click at [487, 41] on icon "button" at bounding box center [482, 44] width 9 height 9
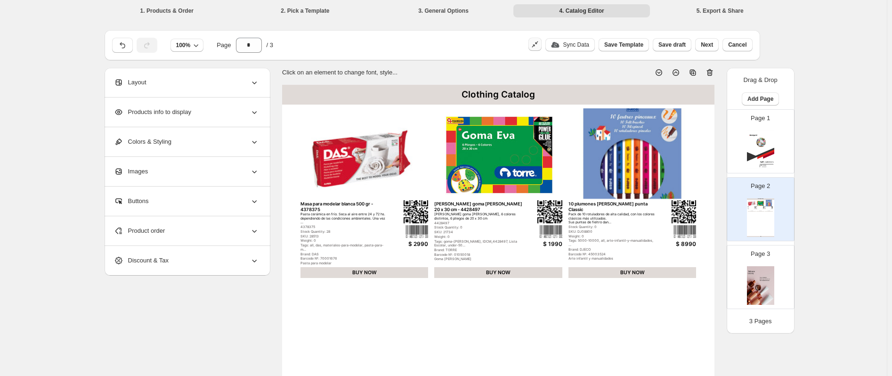
click at [540, 46] on icon "button" at bounding box center [534, 44] width 9 height 9
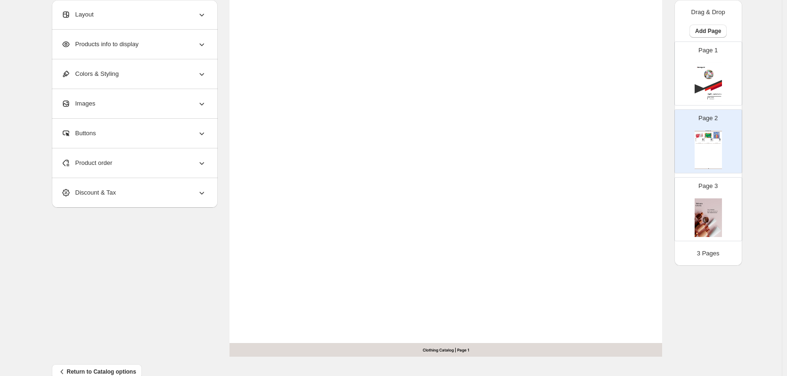
scroll to position [307, 0]
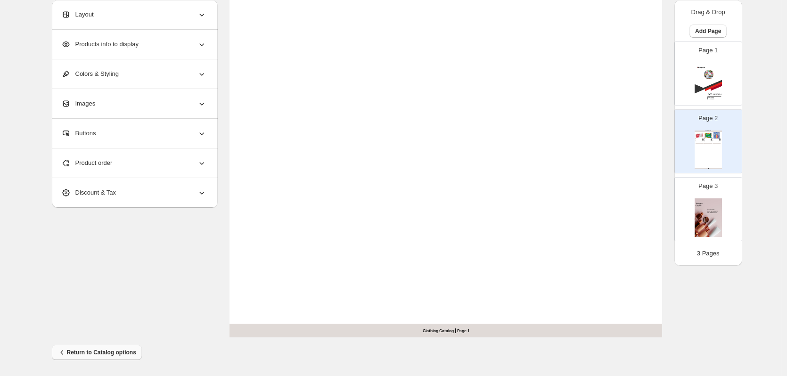
click at [91, 350] on span "Return to Catalog options" at bounding box center [96, 352] width 79 height 9
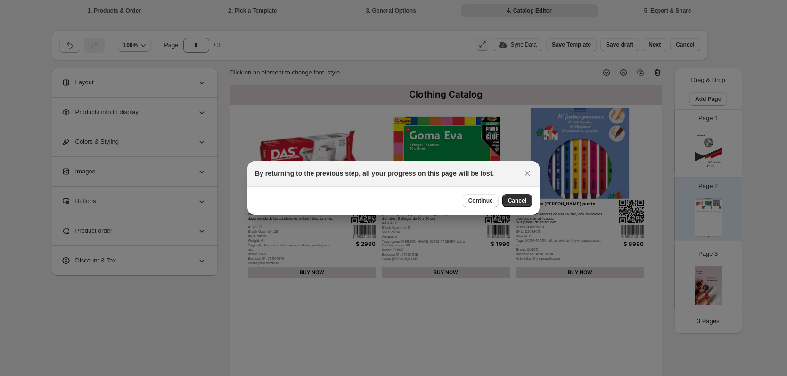
scroll to position [0, 0]
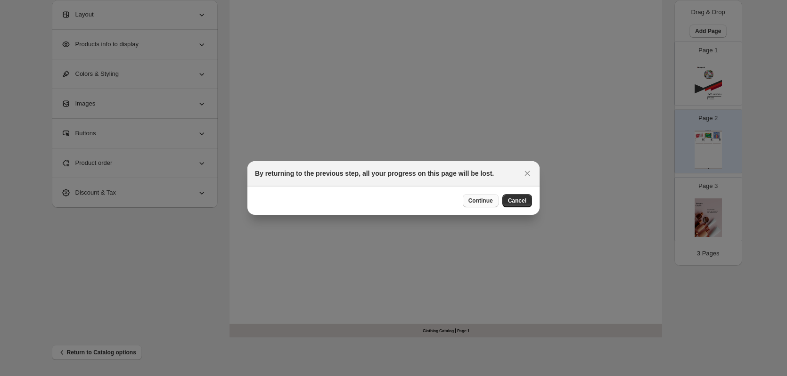
click at [483, 202] on span "Continue" at bounding box center [480, 201] width 24 height 8
select select "**********"
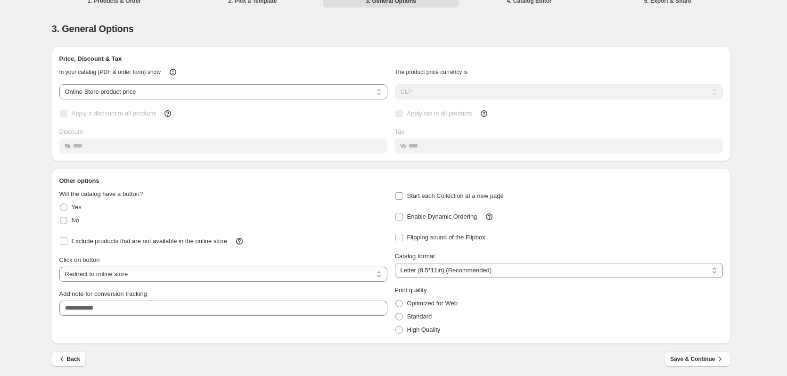
scroll to position [13, 0]
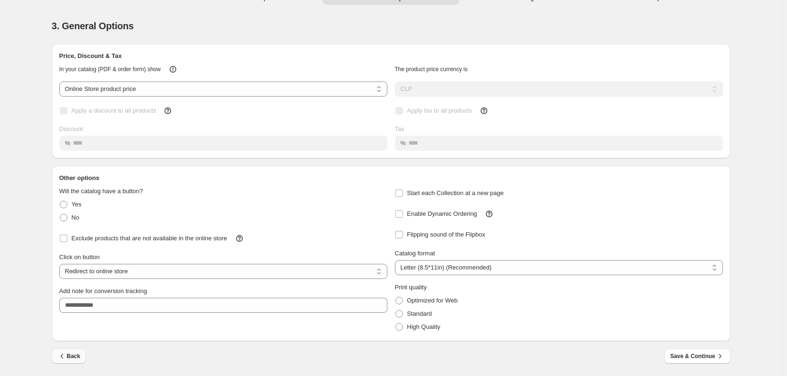
click at [66, 358] on icon "button" at bounding box center [61, 355] width 9 height 9
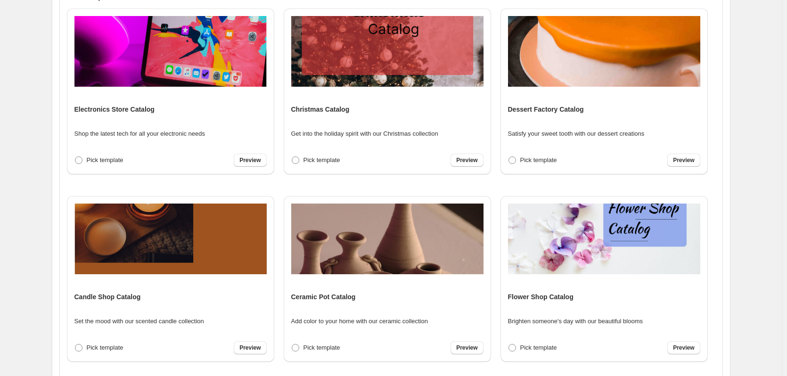
scroll to position [243, 0]
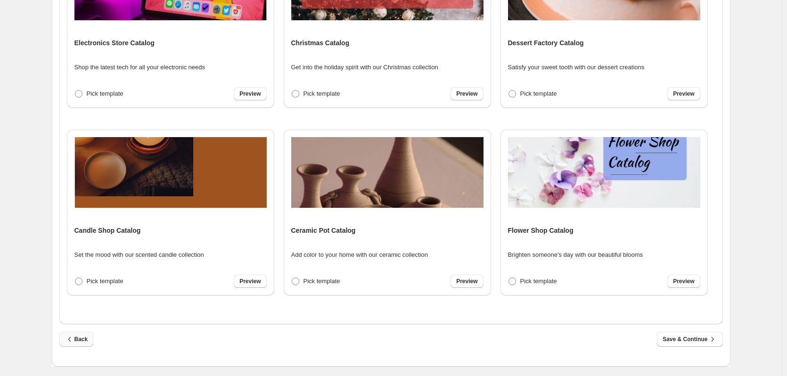
click at [82, 340] on span "Back" at bounding box center [76, 338] width 23 height 9
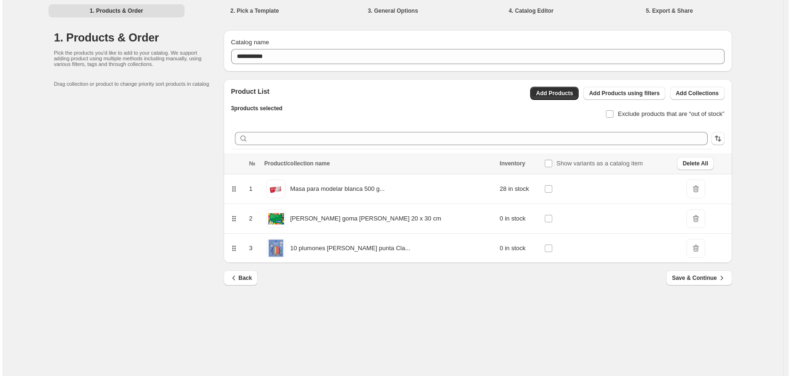
scroll to position [0, 0]
click at [685, 280] on span "Save & Continue" at bounding box center [699, 277] width 54 height 9
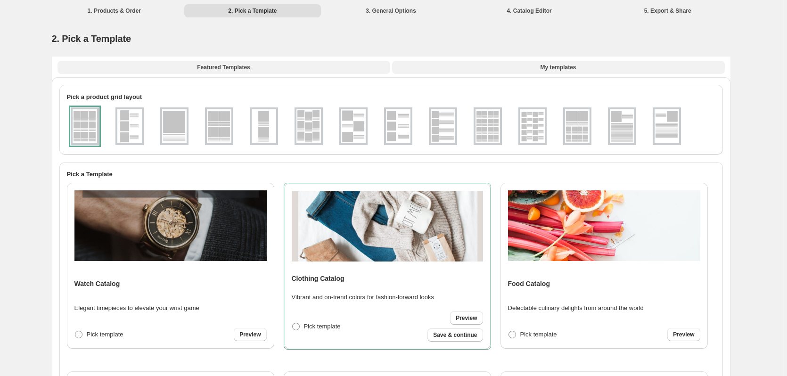
click at [537, 66] on button "My templates" at bounding box center [558, 67] width 333 height 13
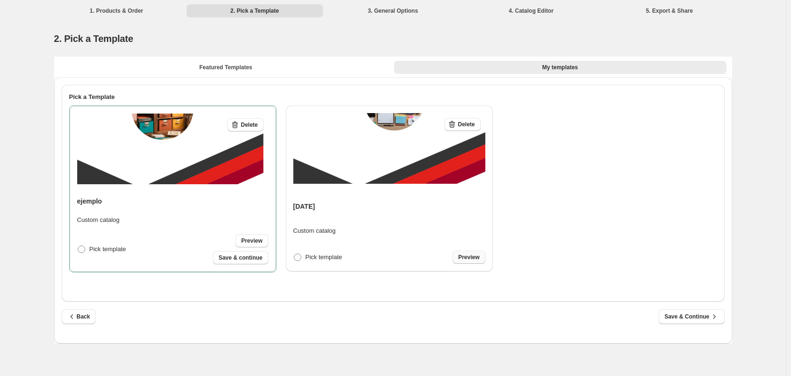
click at [473, 259] on span "Preview" at bounding box center [468, 257] width 21 height 8
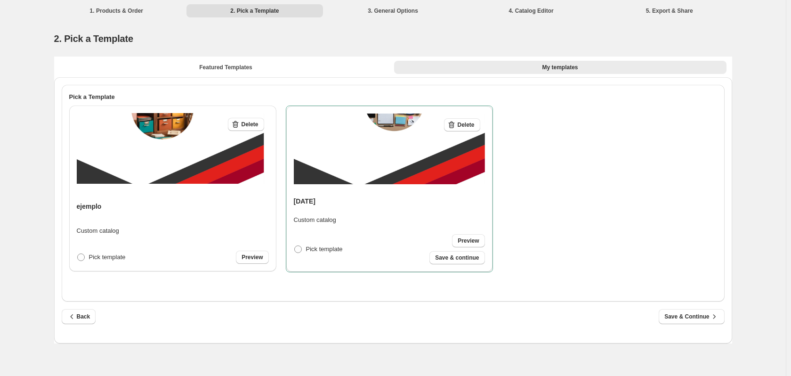
click at [322, 257] on div "Pick template Preview Save & continue" at bounding box center [389, 249] width 191 height 30
click at [679, 317] on span "Save & Continue" at bounding box center [692, 316] width 54 height 9
click at [696, 317] on span "Save & Continue" at bounding box center [692, 316] width 54 height 9
click at [699, 317] on span "Save & Continue" at bounding box center [692, 316] width 54 height 9
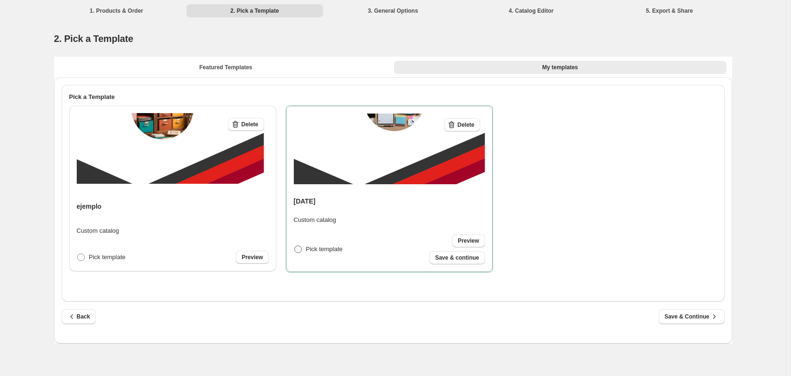
click at [319, 251] on span "Pick template" at bounding box center [324, 248] width 37 height 7
click at [469, 258] on span "Save & continue" at bounding box center [457, 258] width 44 height 8
click at [462, 260] on span "Save & continue" at bounding box center [457, 258] width 44 height 8
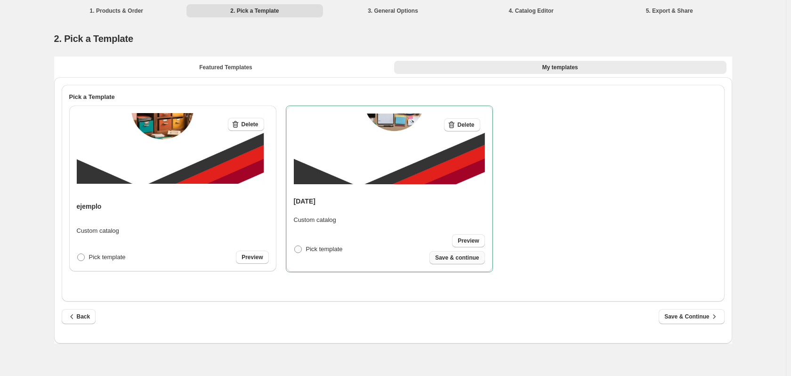
click at [462, 260] on span "Save & continue" at bounding box center [457, 258] width 44 height 8
click at [461, 241] on span "Preview" at bounding box center [468, 241] width 21 height 8
click at [686, 318] on span "Save & Continue" at bounding box center [692, 316] width 54 height 9
click at [686, 317] on span "Save & Continue" at bounding box center [692, 316] width 54 height 9
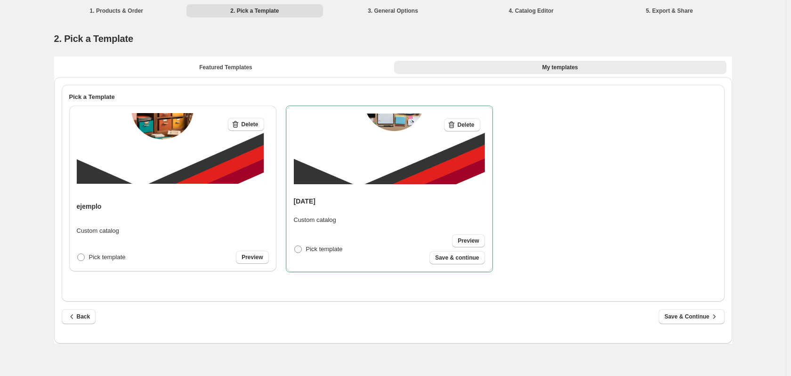
click at [400, 193] on div "Delete AGOSTO 2025 Custom catalog Pick template Preview Save & continue" at bounding box center [389, 189] width 191 height 151
click at [403, 161] on img at bounding box center [389, 149] width 191 height 71
click at [88, 314] on span "Back" at bounding box center [78, 316] width 23 height 9
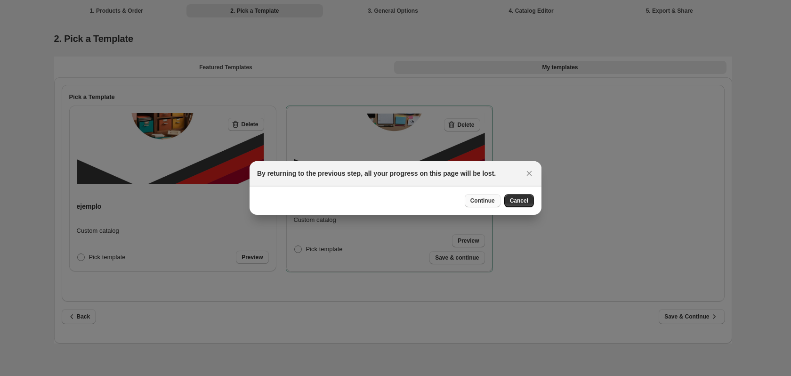
click at [481, 200] on span "Continue" at bounding box center [483, 201] width 24 height 8
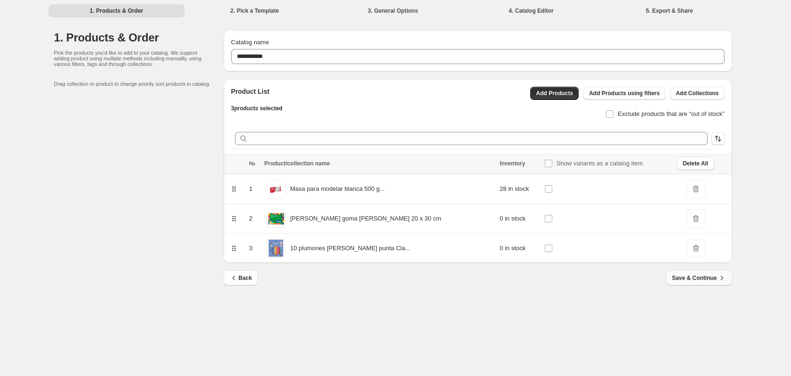
click at [695, 276] on span "Save & Continue" at bounding box center [699, 277] width 54 height 9
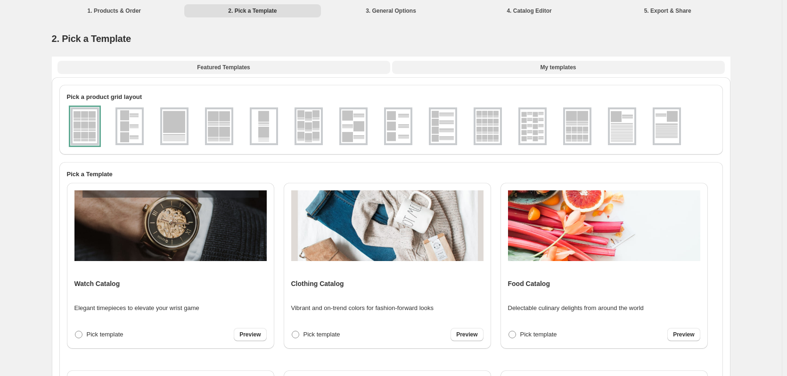
click at [556, 70] on span "My templates" at bounding box center [558, 68] width 36 height 8
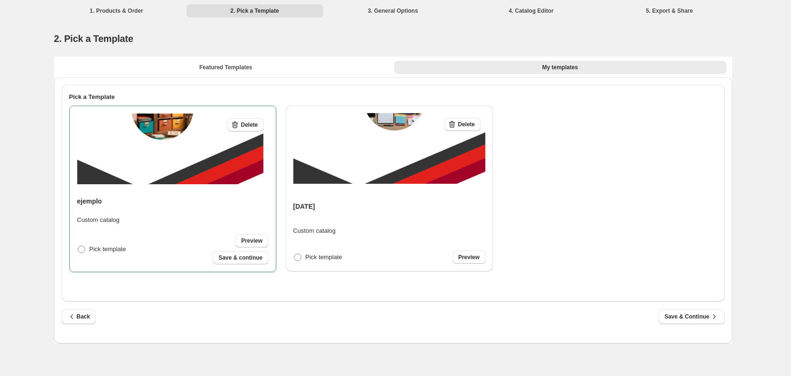
click at [468, 149] on img at bounding box center [389, 148] width 192 height 71
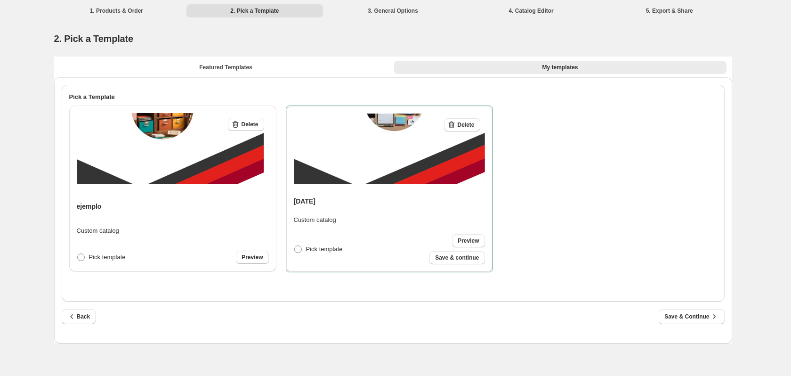
click at [468, 150] on img at bounding box center [389, 149] width 191 height 71
click at [143, 254] on div "Pick template Preview" at bounding box center [173, 257] width 192 height 13
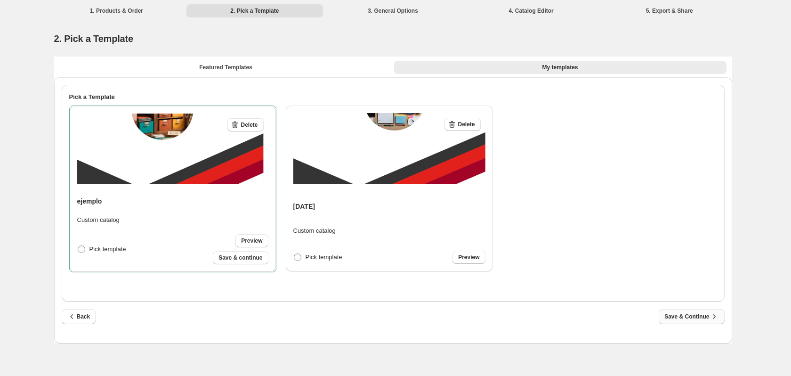
click at [671, 321] on button "Save & Continue" at bounding box center [691, 316] width 65 height 15
select select "**********"
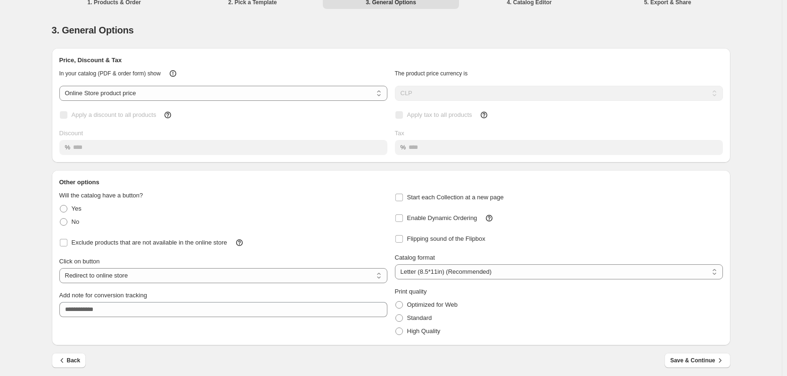
scroll to position [13, 0]
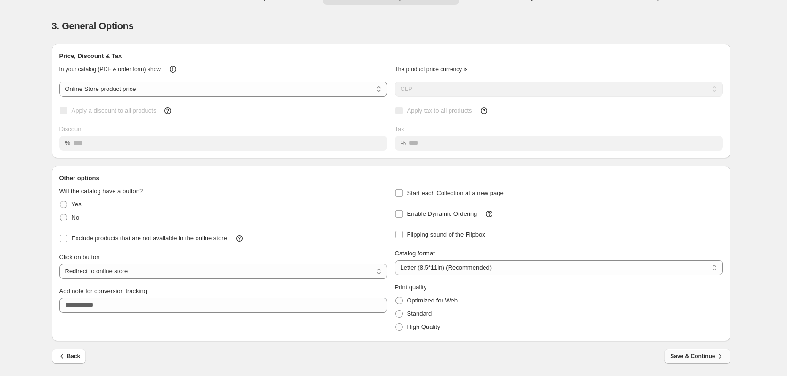
click at [671, 352] on button "Save & Continue" at bounding box center [696, 356] width 65 height 15
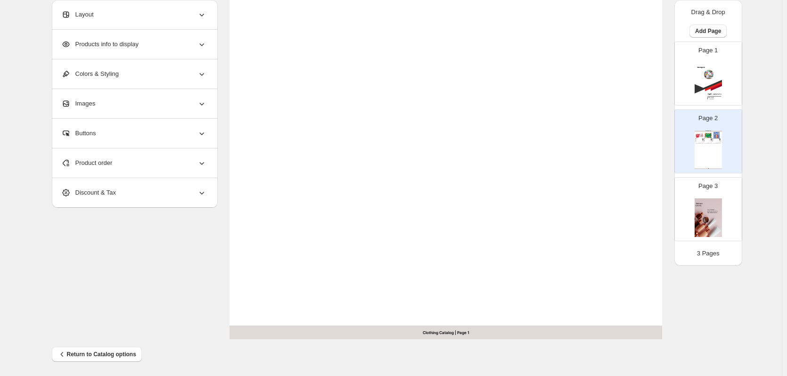
scroll to position [307, 0]
click at [116, 358] on button "Return to Catalog options" at bounding box center [97, 352] width 90 height 15
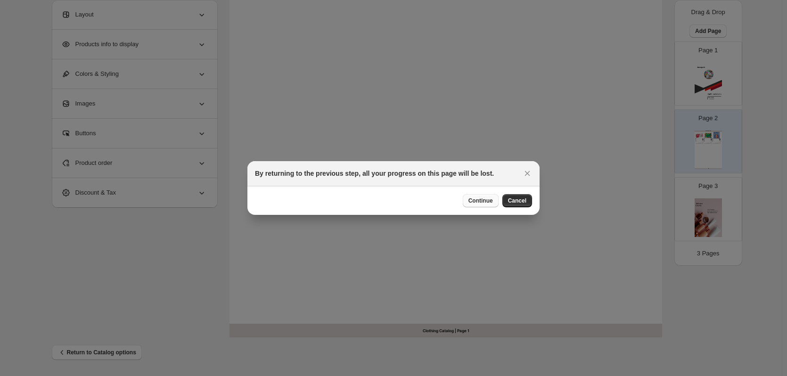
click at [483, 200] on span "Continue" at bounding box center [480, 201] width 24 height 8
select select "**********"
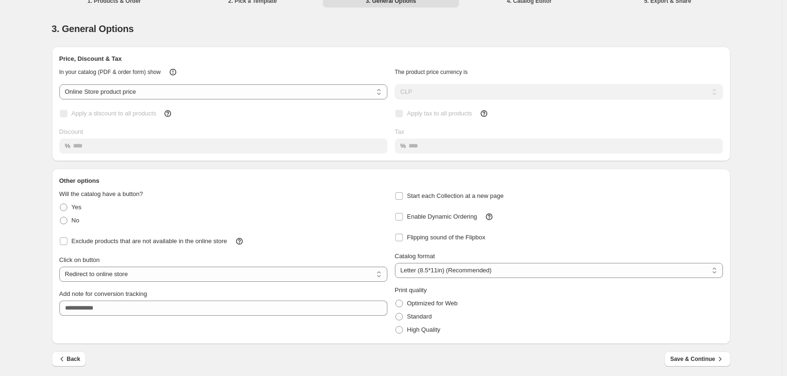
scroll to position [13, 0]
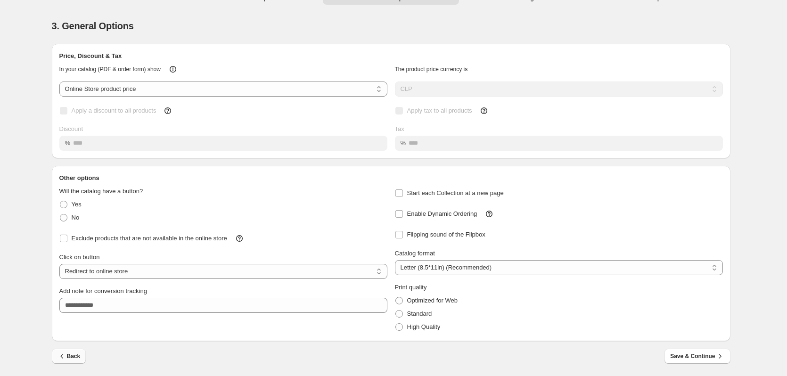
click at [84, 356] on button "Back" at bounding box center [69, 356] width 34 height 15
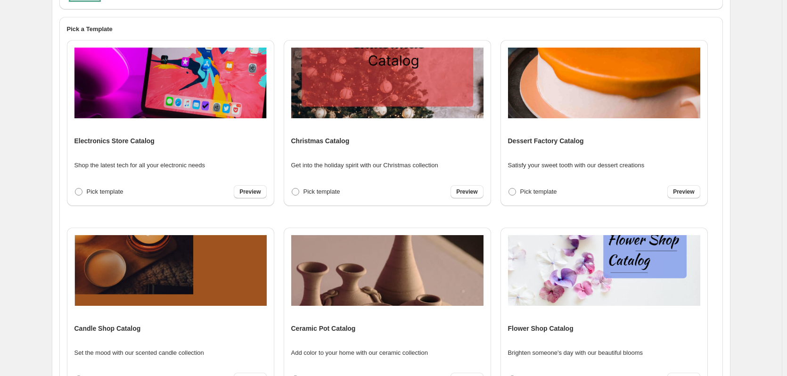
scroll to position [243, 0]
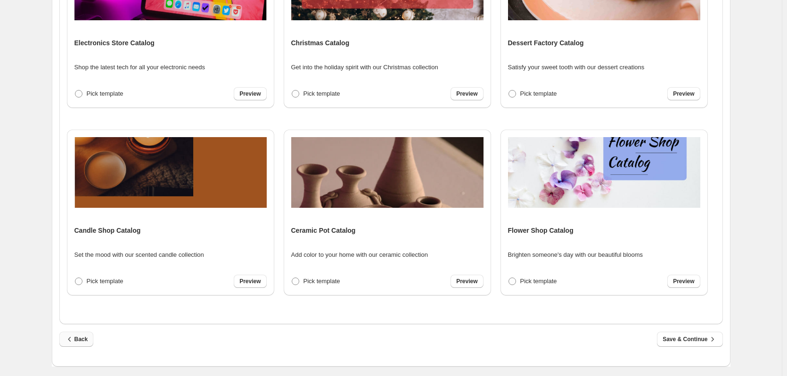
click at [81, 338] on span "Back" at bounding box center [76, 338] width 23 height 9
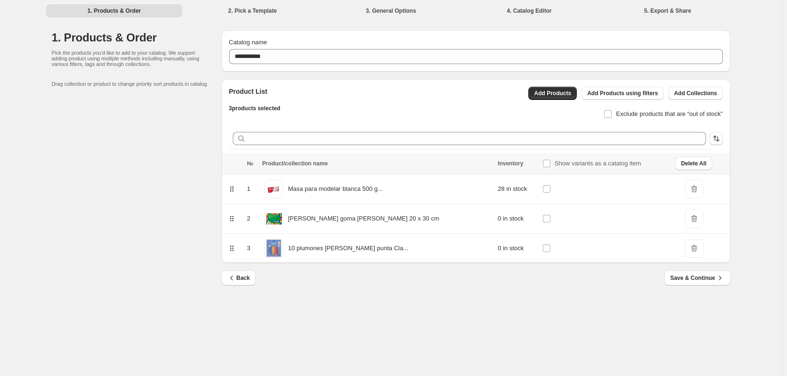
scroll to position [0, 0]
click at [149, 66] on p "Pick the products you'd like to add to your catalog. We support adding product …" at bounding box center [129, 58] width 151 height 17
click at [569, 93] on span "Add Products" at bounding box center [554, 93] width 37 height 8
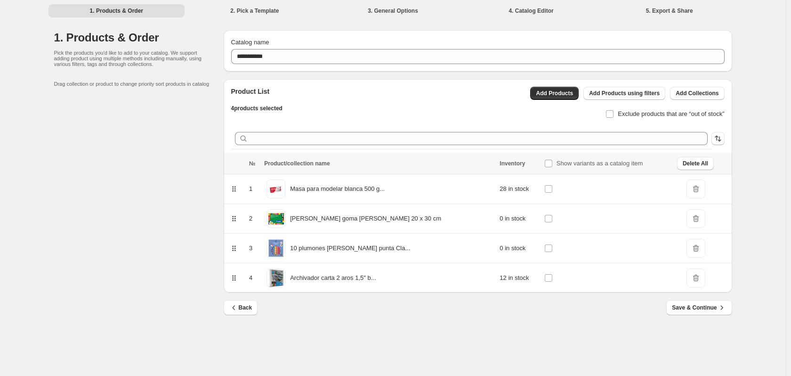
click at [687, 190] on span "DeleteIcon" at bounding box center [696, 188] width 19 height 19
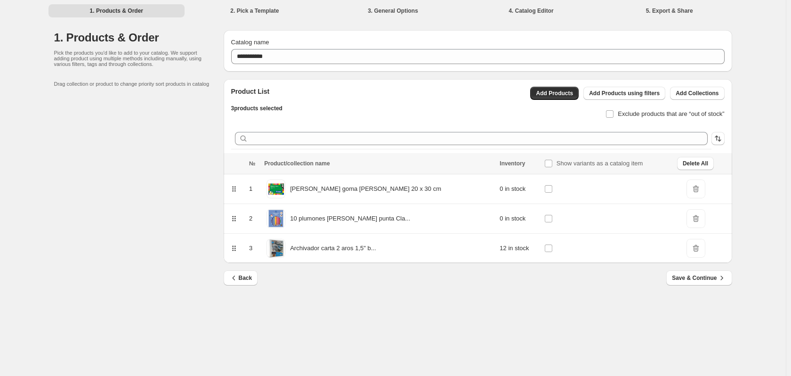
click at [687, 190] on span "DeleteIcon" at bounding box center [696, 188] width 19 height 19
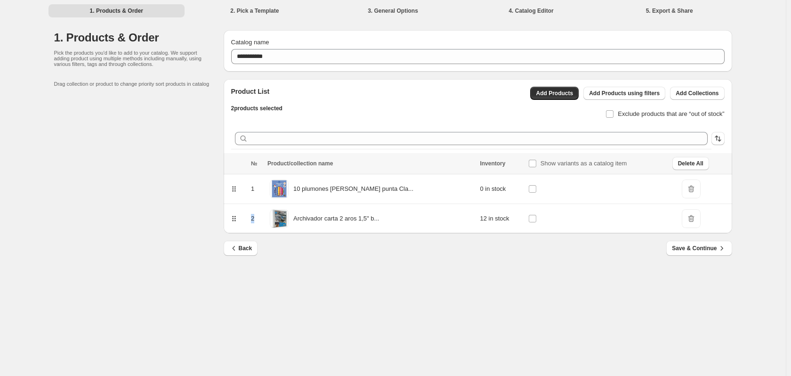
click at [685, 190] on span "DeleteIcon" at bounding box center [691, 188] width 19 height 19
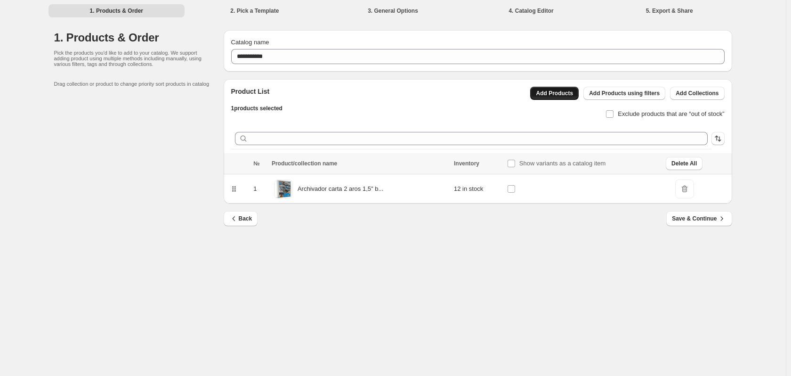
click at [553, 95] on span "Add Products" at bounding box center [554, 93] width 37 height 8
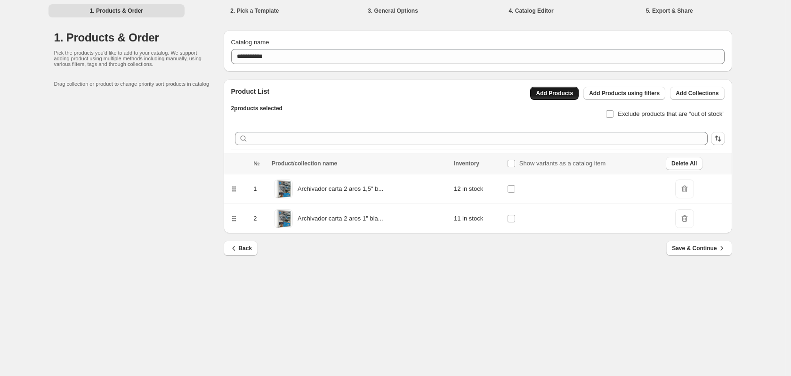
click at [560, 94] on span "Add Products" at bounding box center [554, 93] width 37 height 8
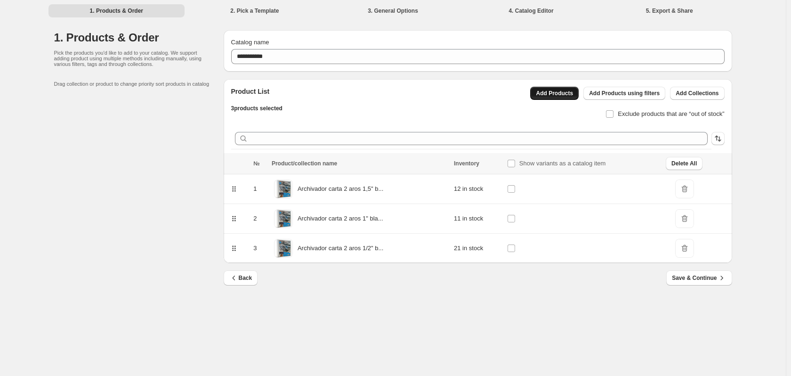
click at [556, 92] on span "Add Products" at bounding box center [554, 93] width 37 height 8
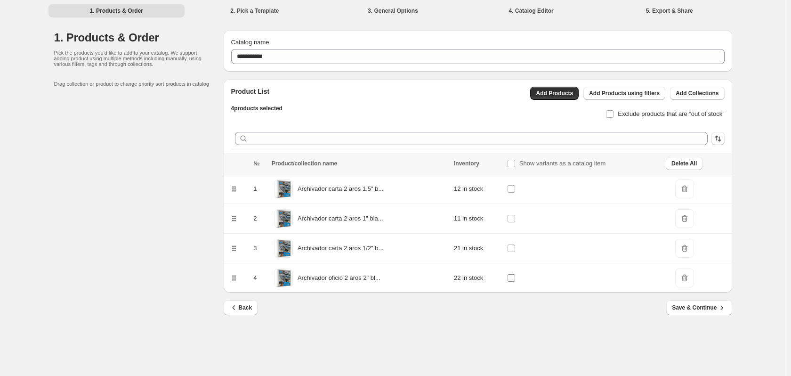
click at [513, 273] on label at bounding box center [513, 278] width 12 height 12
click at [696, 298] on div "Back Save & Continue" at bounding box center [474, 304] width 516 height 23
click at [695, 304] on span "Save & Continue" at bounding box center [699, 307] width 54 height 9
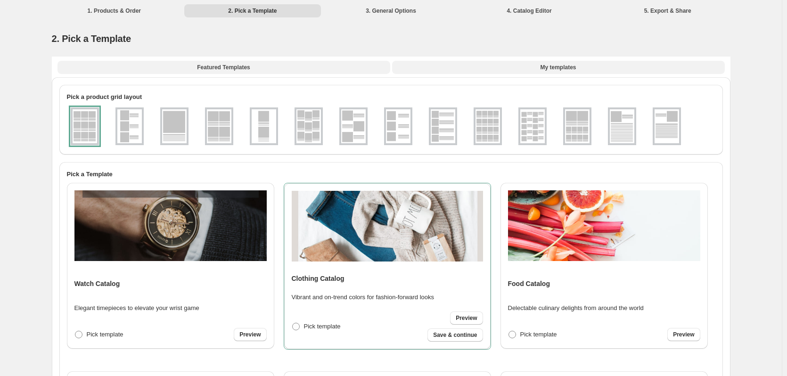
click at [542, 64] on button "My templates" at bounding box center [558, 67] width 333 height 13
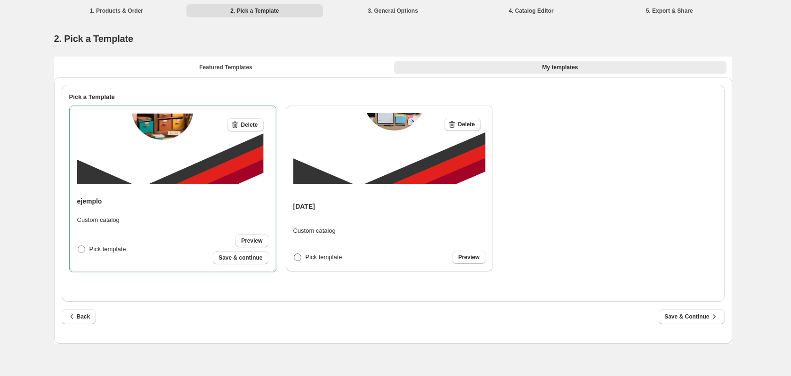
click at [297, 257] on span at bounding box center [298, 257] width 8 height 8
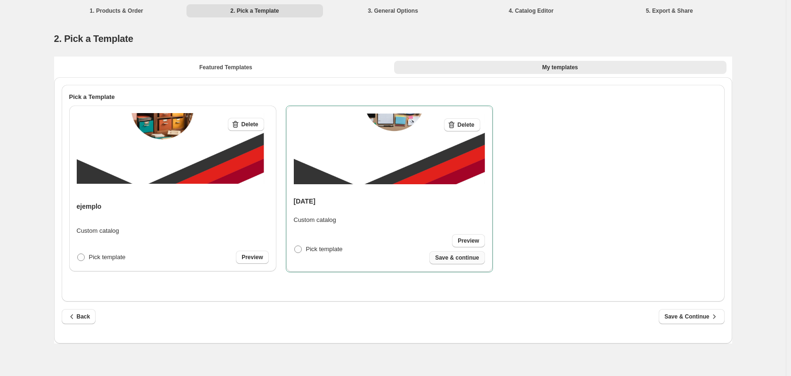
click at [470, 260] on span "Save & continue" at bounding box center [457, 258] width 44 height 8
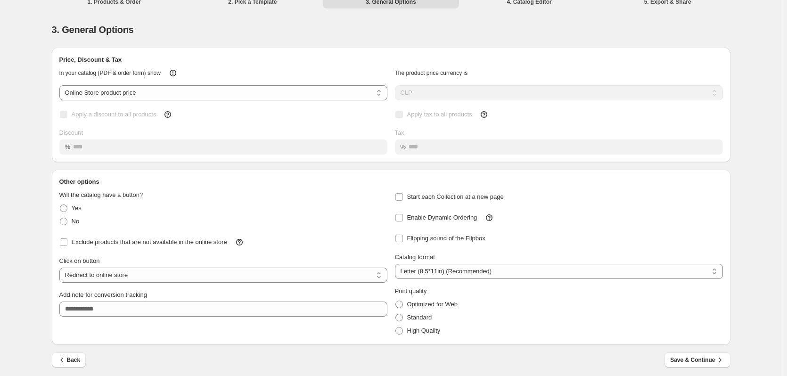
scroll to position [13, 0]
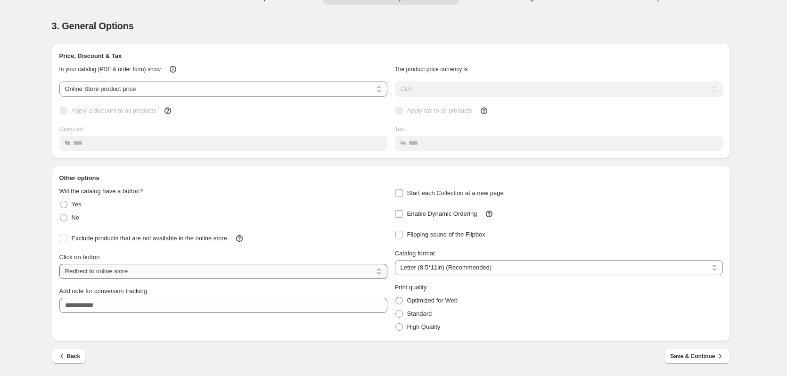
click at [213, 266] on select "**********" at bounding box center [223, 271] width 328 height 15
select select "**********"
click at [61, 264] on select "**********" at bounding box center [223, 271] width 328 height 15
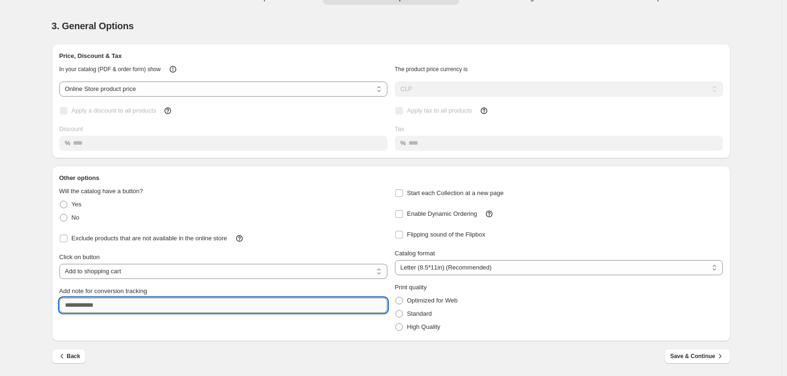
click at [133, 306] on input "Add note for conversion tracking" at bounding box center [223, 305] width 328 height 15
click at [176, 90] on select "**********" at bounding box center [223, 88] width 328 height 15
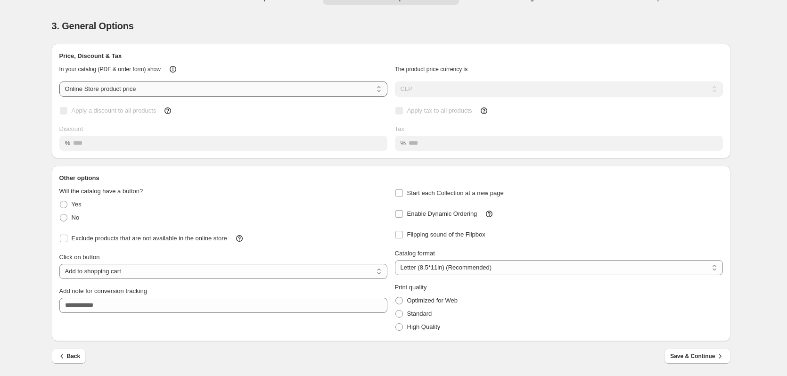
click at [176, 90] on select "**********" at bounding box center [223, 88] width 328 height 15
click at [61, 81] on select "**********" at bounding box center [223, 88] width 328 height 15
click at [172, 93] on select "**********" at bounding box center [223, 88] width 328 height 15
select select "*****"
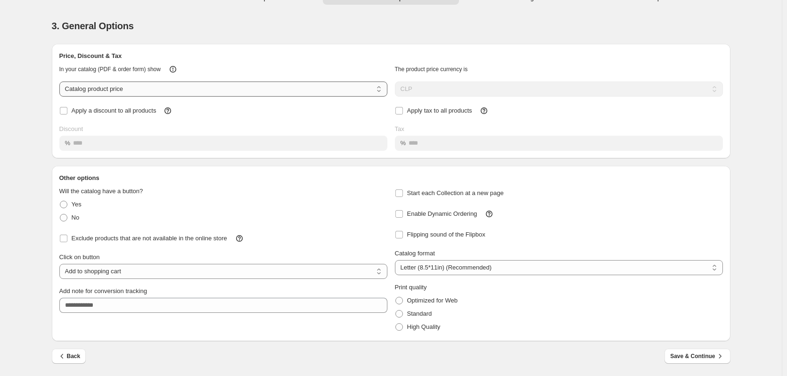
click at [61, 81] on select "**********" at bounding box center [223, 88] width 328 height 15
click at [699, 357] on span "Save & Continue" at bounding box center [697, 355] width 54 height 9
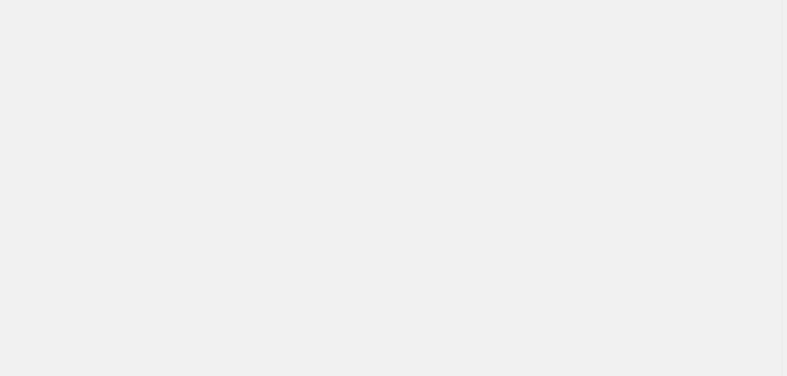
scroll to position [0, 0]
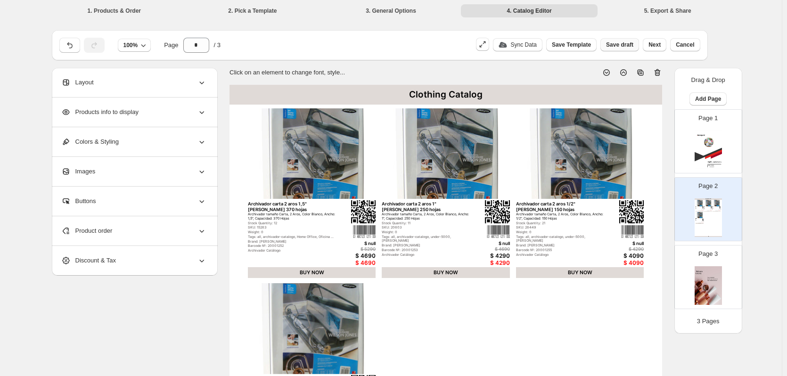
click at [627, 43] on span "Save draft" at bounding box center [619, 45] width 27 height 8
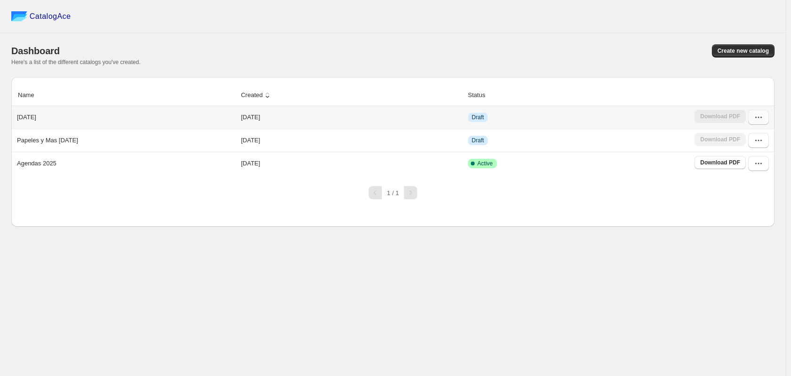
click at [758, 115] on icon "button" at bounding box center [758, 117] width 9 height 9
click at [747, 198] on span "Edit" at bounding box center [758, 202] width 48 height 9
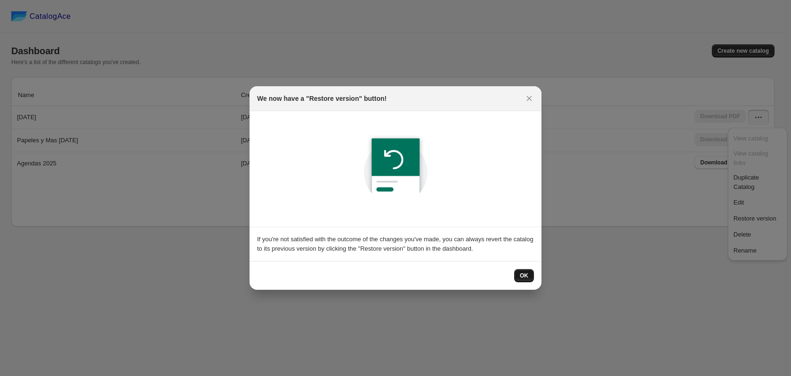
click at [530, 277] on button "OK" at bounding box center [524, 275] width 20 height 13
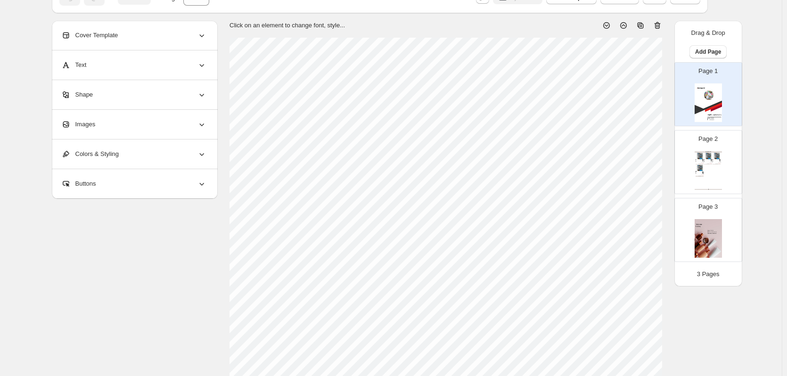
scroll to position [94, 0]
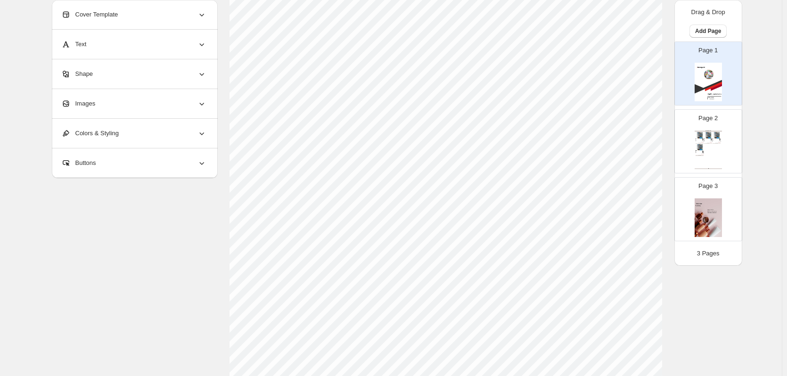
click at [697, 148] on div "Clothing Catalog Archivador carta 2 aros 1,5" blanco wilson jones 370 hojas Arc…" at bounding box center [707, 149] width 27 height 39
type input "*"
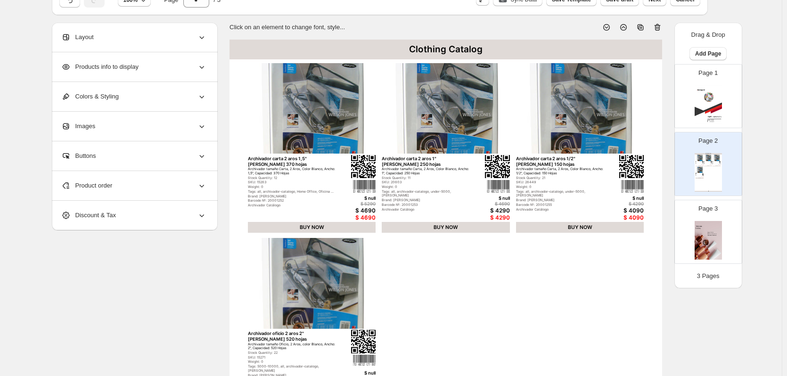
scroll to position [0, 0]
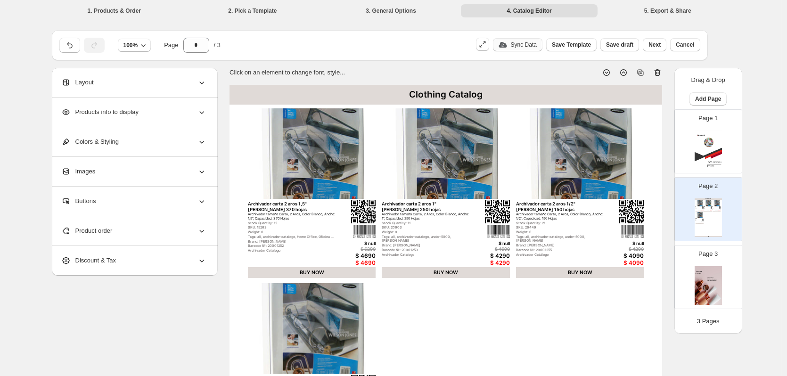
click at [524, 46] on p "Sync Data" at bounding box center [524, 45] width 26 height 8
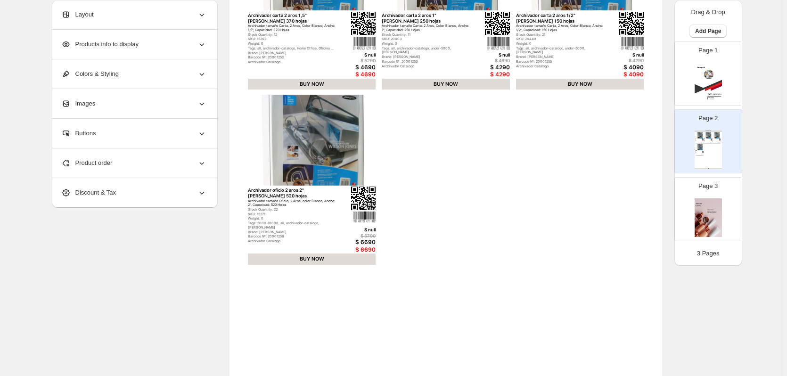
scroll to position [307, 0]
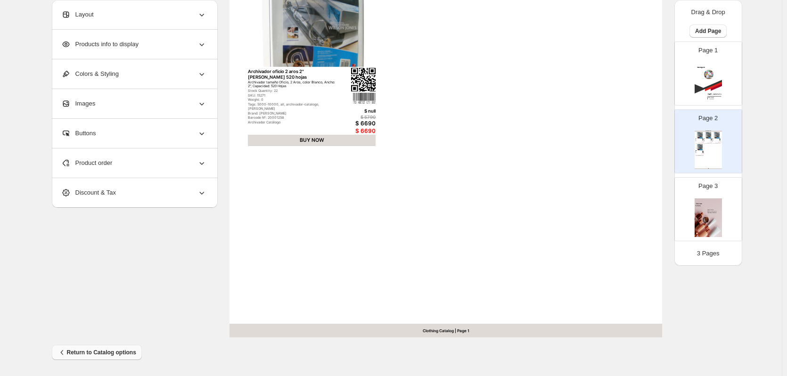
click at [127, 350] on span "Return to Catalog options" at bounding box center [96, 352] width 79 height 9
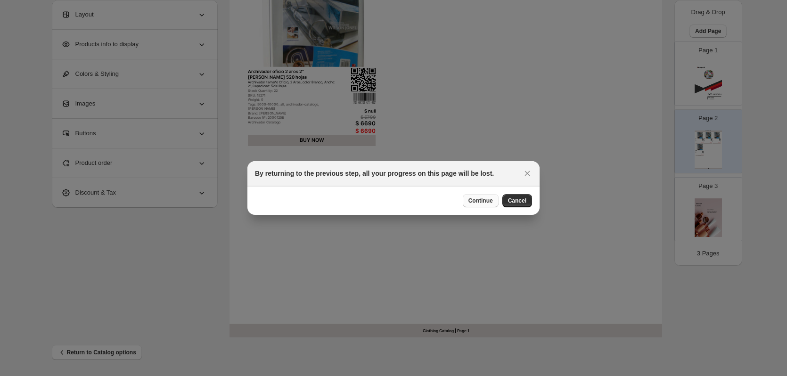
click at [482, 195] on button "Continue" at bounding box center [481, 200] width 36 height 13
select select "**********"
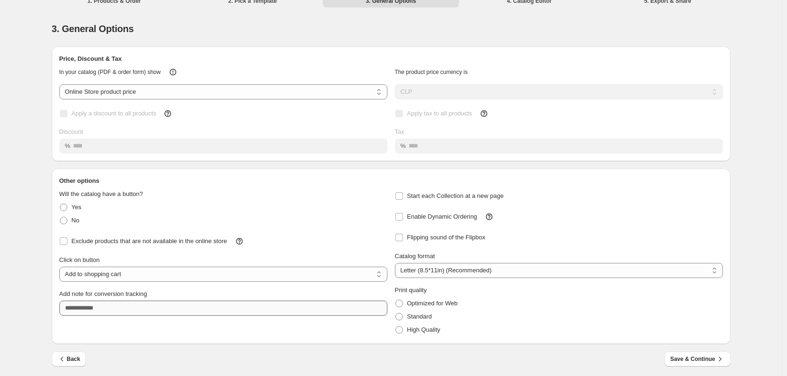
scroll to position [13, 0]
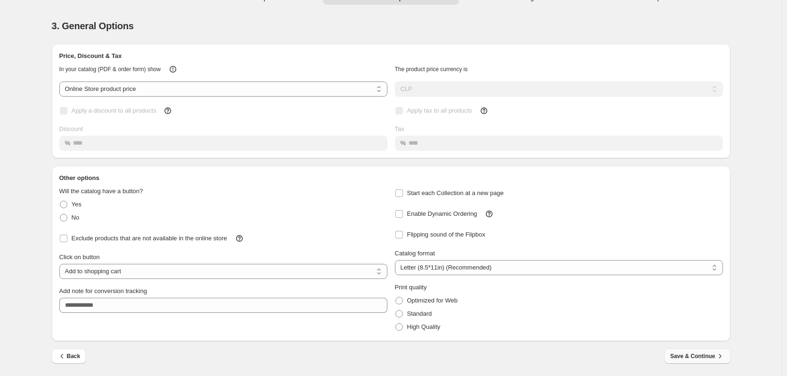
click at [700, 353] on span "Save & Continue" at bounding box center [697, 355] width 54 height 9
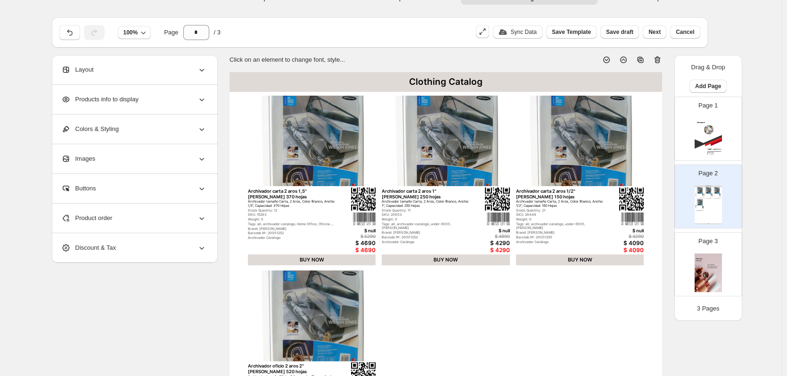
click at [383, 208] on div "Clothing Catalog Archivador carta 2 aros 1,5" blanco wilson jones 370 hojas Arc…" at bounding box center [445, 352] width 432 height 560
click at [318, 212] on div "Stock Quantity: 12" at bounding box center [292, 211] width 88 height 4
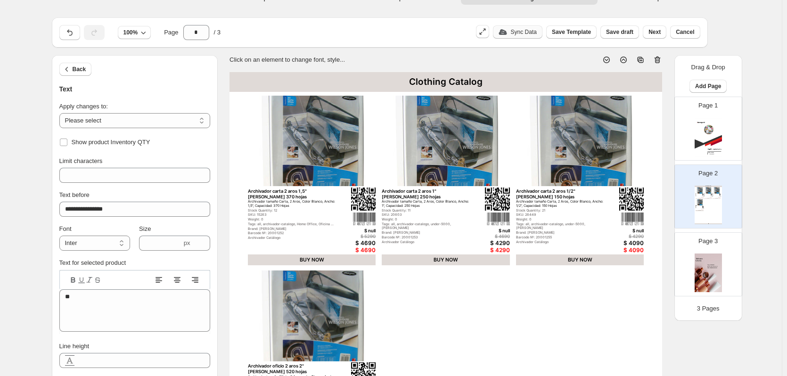
click at [531, 33] on p "Sync Data" at bounding box center [524, 32] width 26 height 8
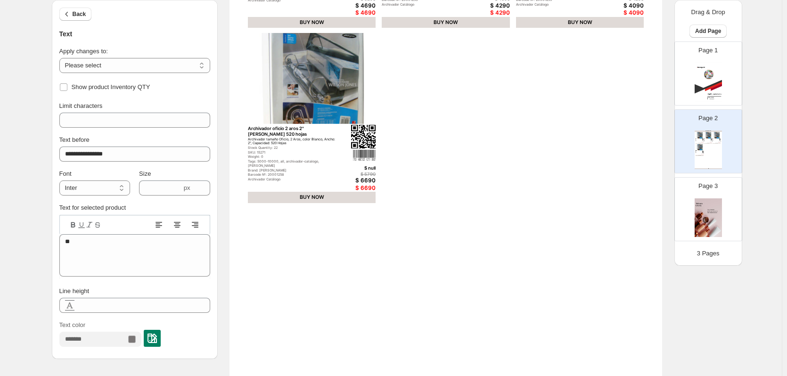
scroll to position [307, 0]
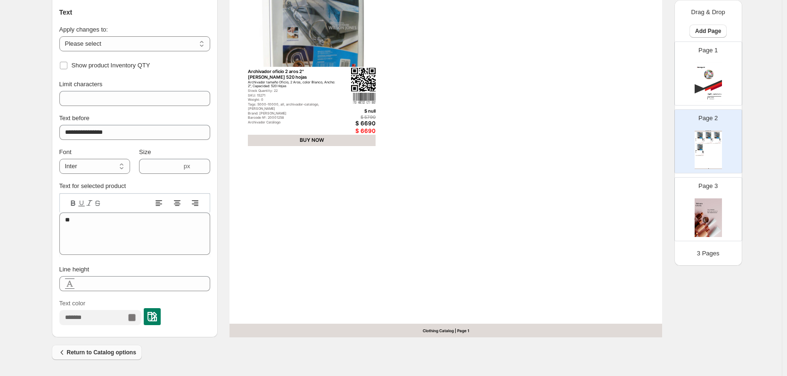
click at [123, 348] on span "Return to Catalog options" at bounding box center [96, 352] width 79 height 9
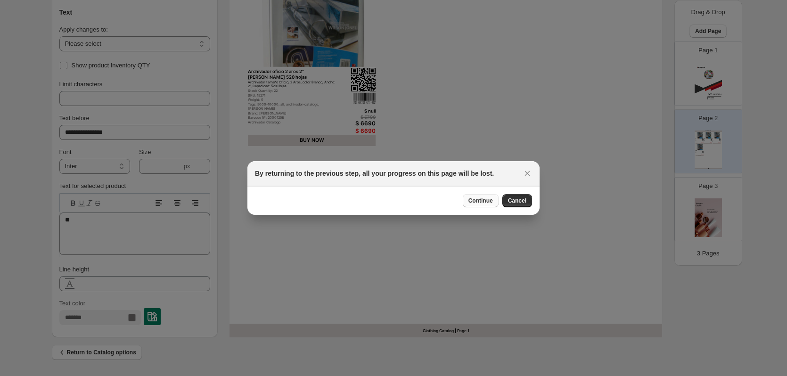
click at [476, 204] on span "Continue" at bounding box center [480, 201] width 24 height 8
select select "**********"
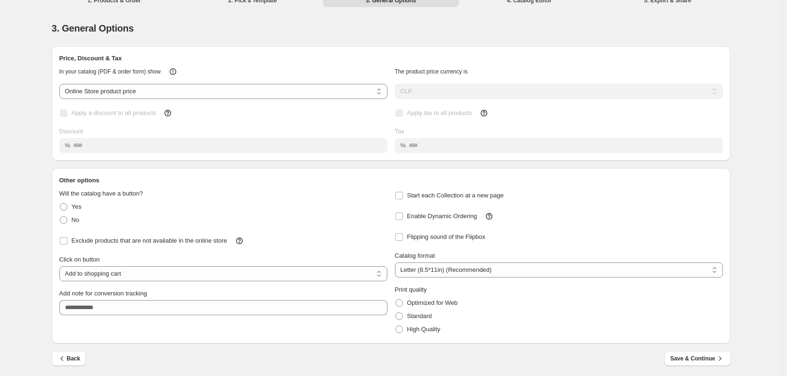
scroll to position [13, 0]
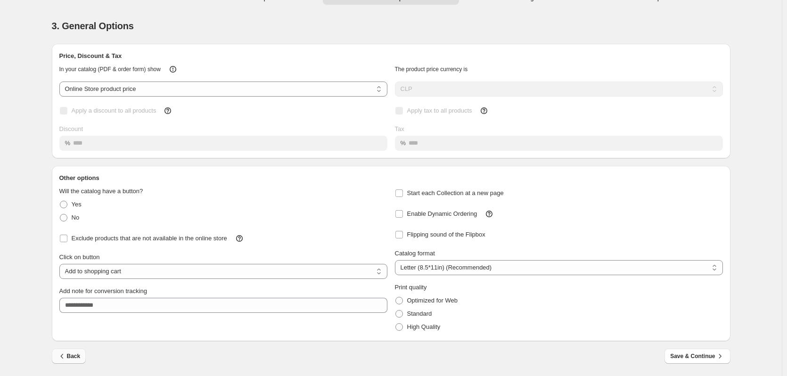
click at [65, 357] on icon "button" at bounding box center [61, 355] width 9 height 9
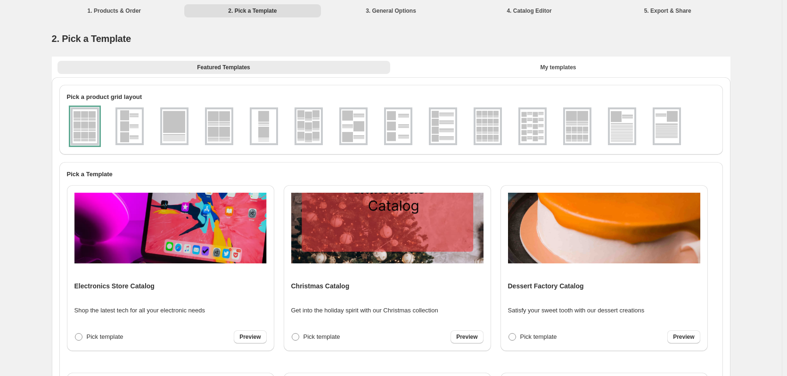
scroll to position [243, 0]
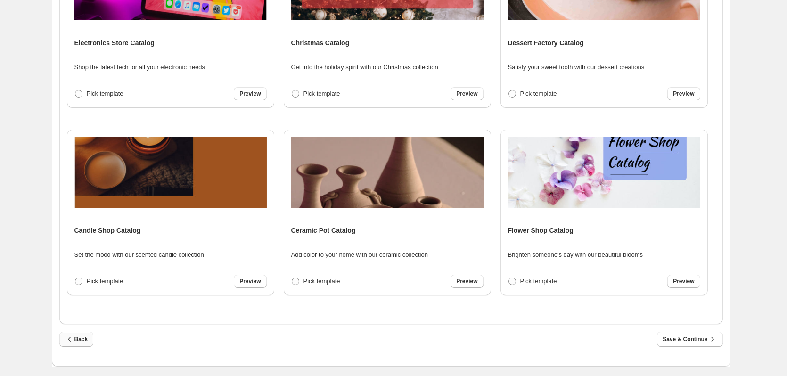
click at [71, 342] on icon "button" at bounding box center [69, 338] width 9 height 9
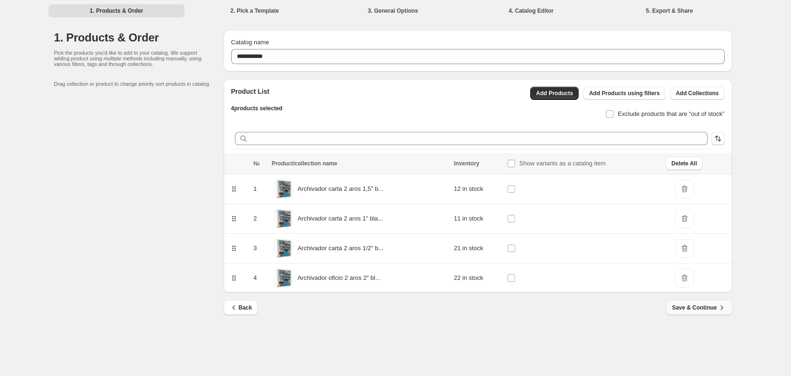
click at [721, 312] on button "Save & Continue" at bounding box center [699, 307] width 65 height 15
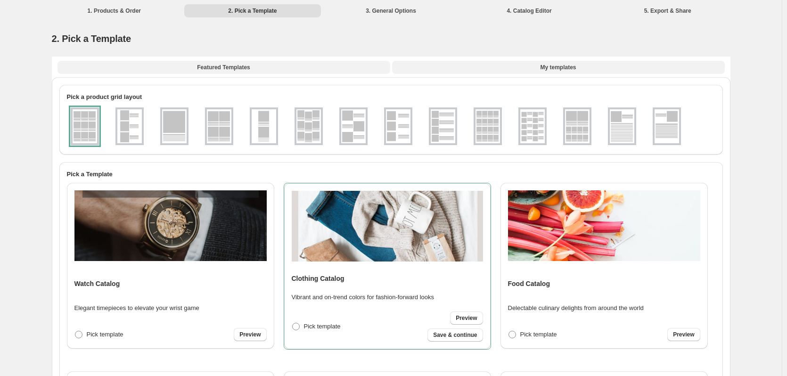
click at [499, 65] on button "My templates" at bounding box center [558, 67] width 333 height 13
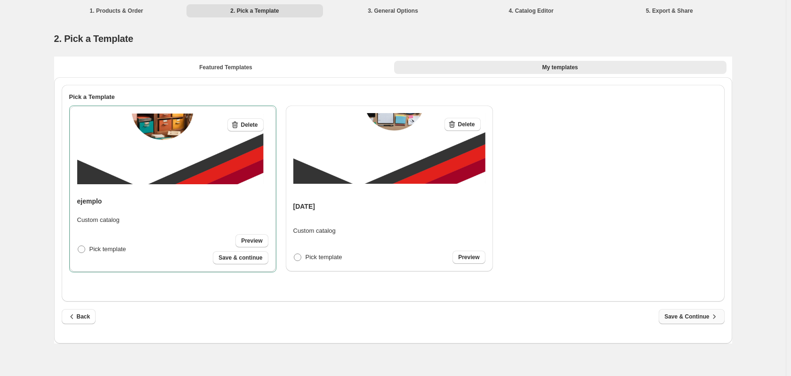
click at [667, 314] on span "Save & Continue" at bounding box center [692, 316] width 54 height 9
select select "**********"
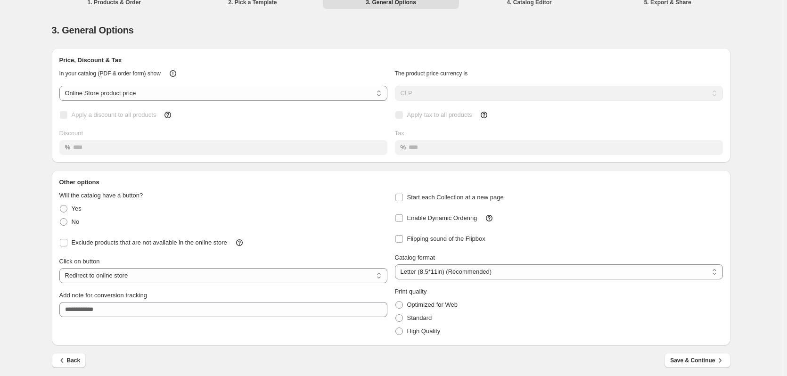
scroll to position [13, 0]
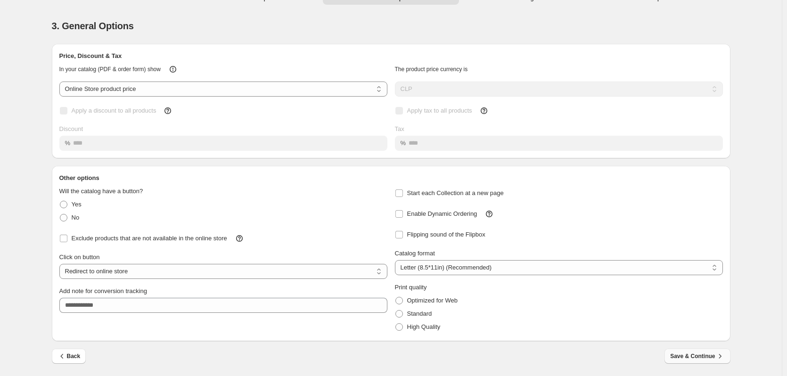
click at [697, 355] on span "Save & Continue" at bounding box center [697, 355] width 54 height 9
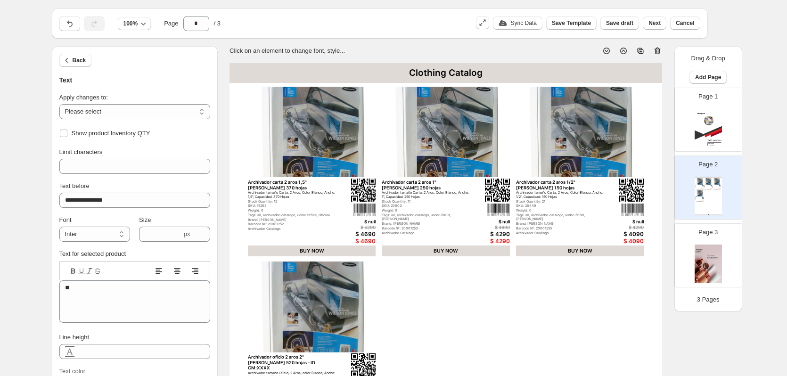
scroll to position [0, 0]
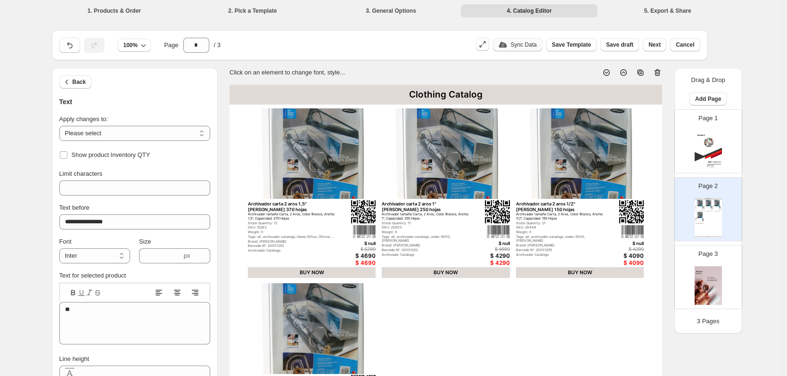
click at [523, 45] on p "Sync Data" at bounding box center [524, 45] width 26 height 8
